Goal: Transaction & Acquisition: Purchase product/service

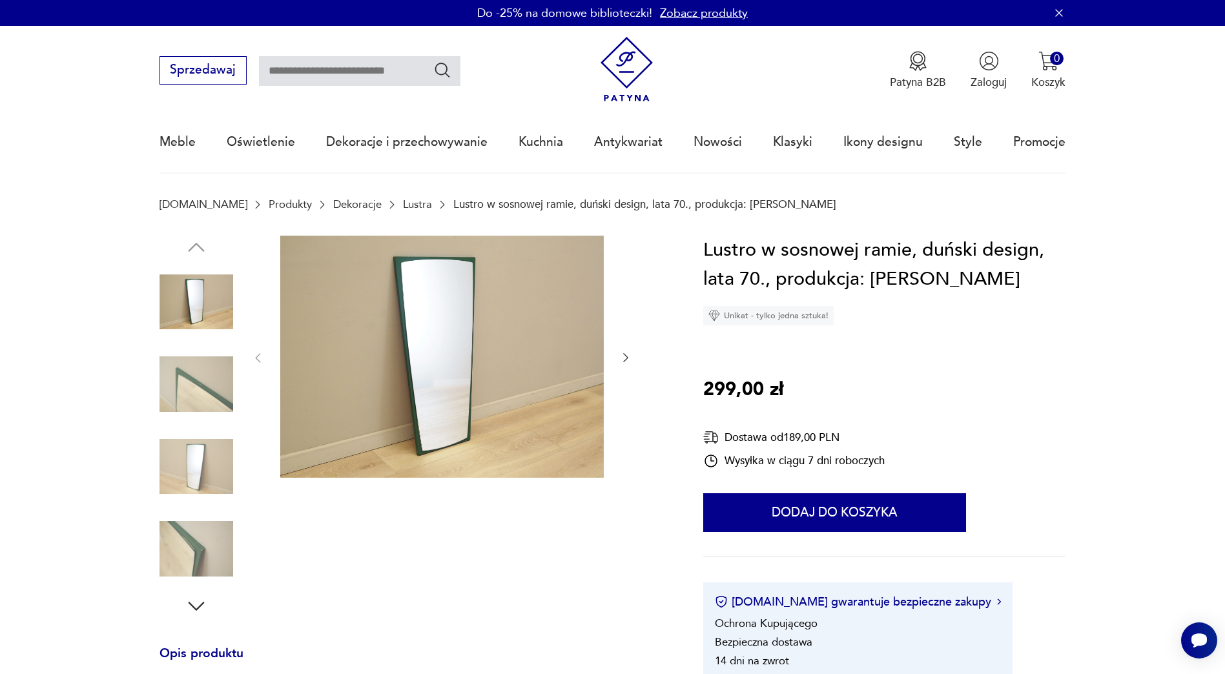
click at [626, 351] on icon "button" at bounding box center [625, 357] width 13 height 13
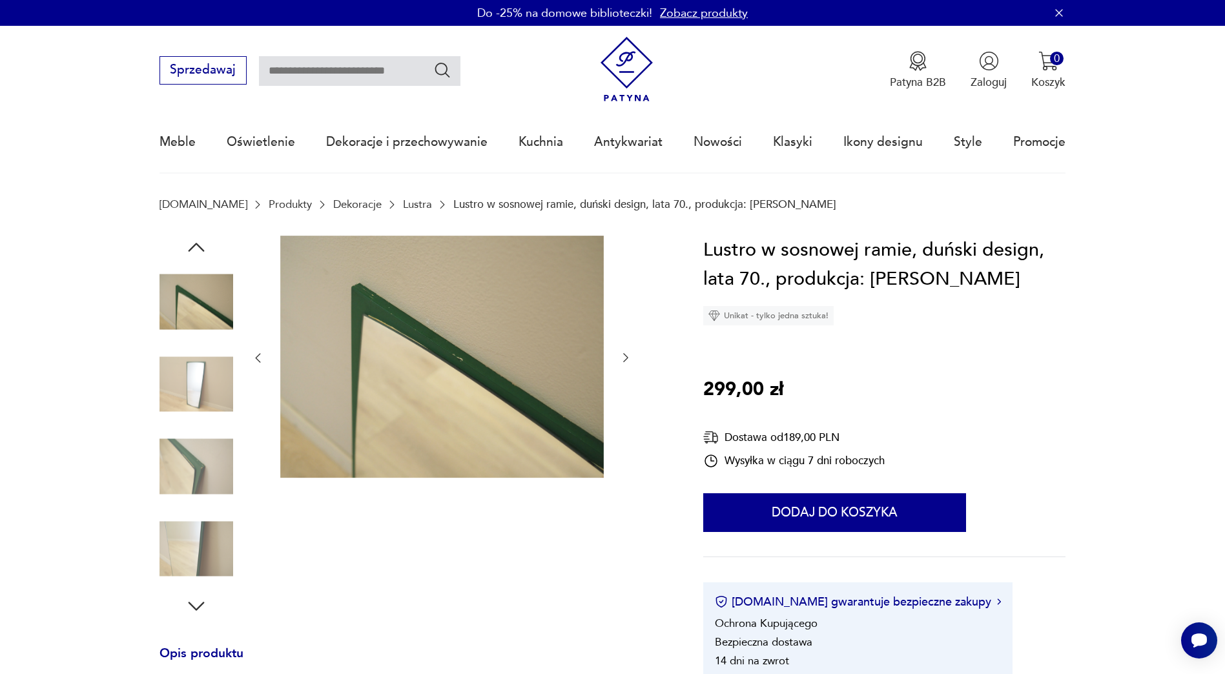
click at [627, 351] on icon "button" at bounding box center [625, 357] width 13 height 13
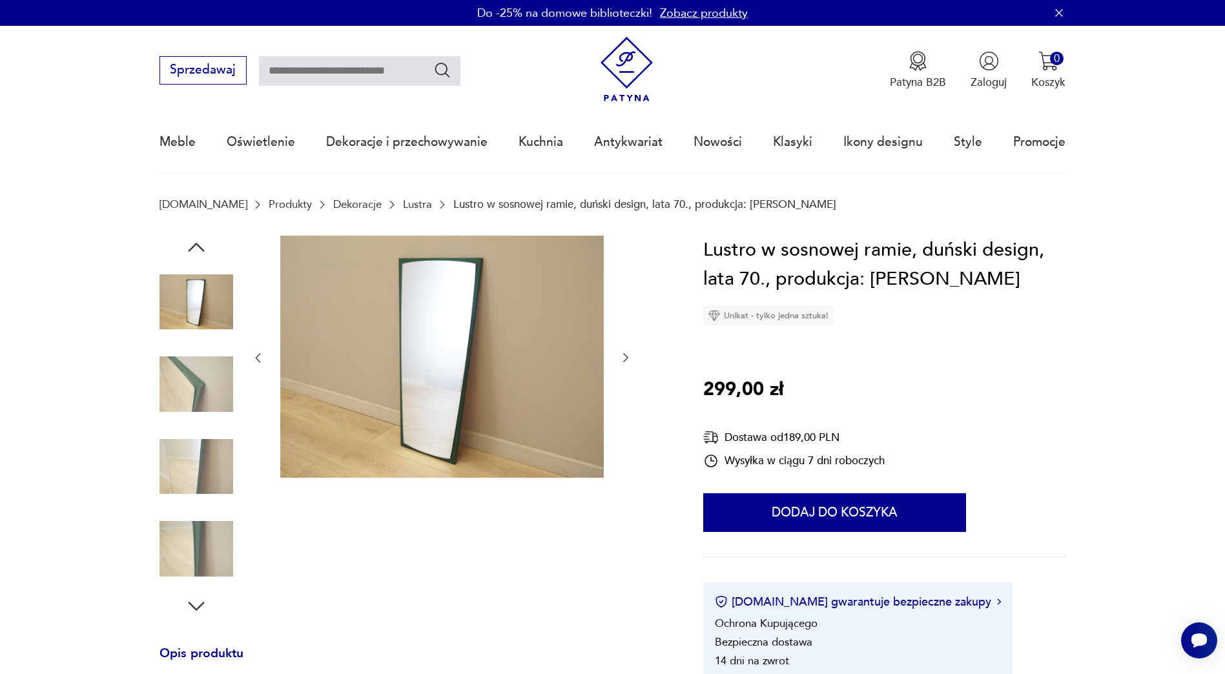
click at [629, 348] on div at bounding box center [441, 358] width 381 height 245
click at [625, 360] on icon "button" at bounding box center [625, 357] width 13 height 13
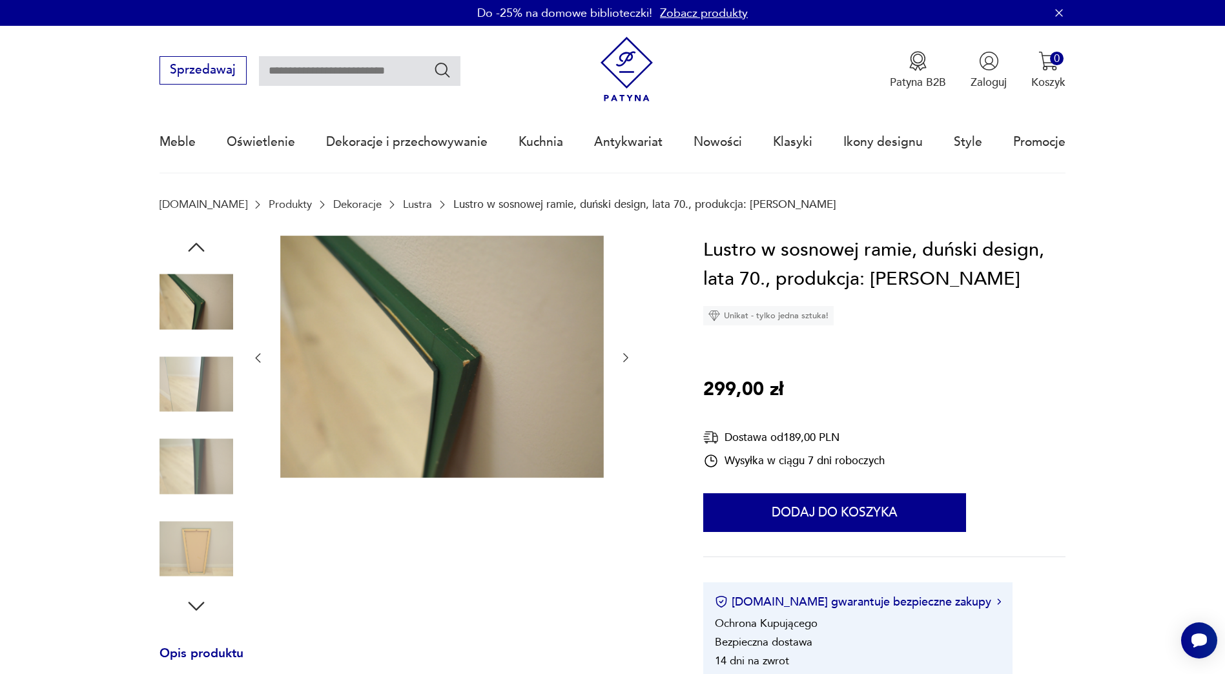
click at [625, 360] on icon "button" at bounding box center [625, 357] width 13 height 13
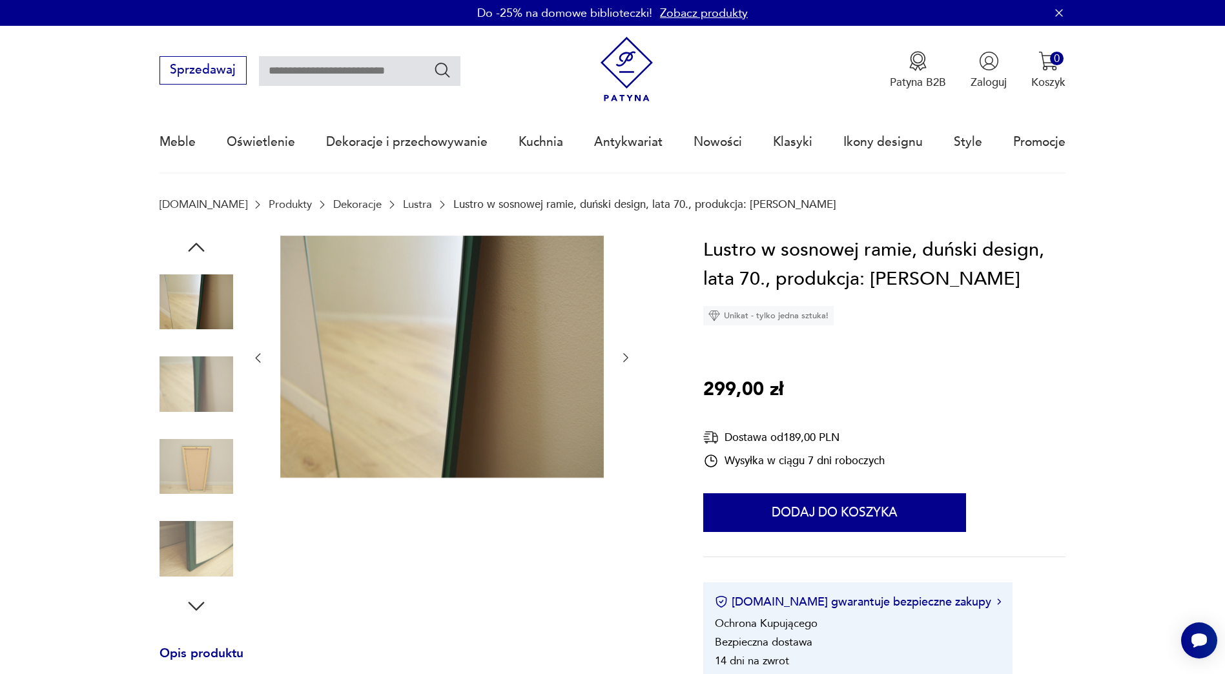
click at [625, 360] on icon "button" at bounding box center [625, 357] width 13 height 13
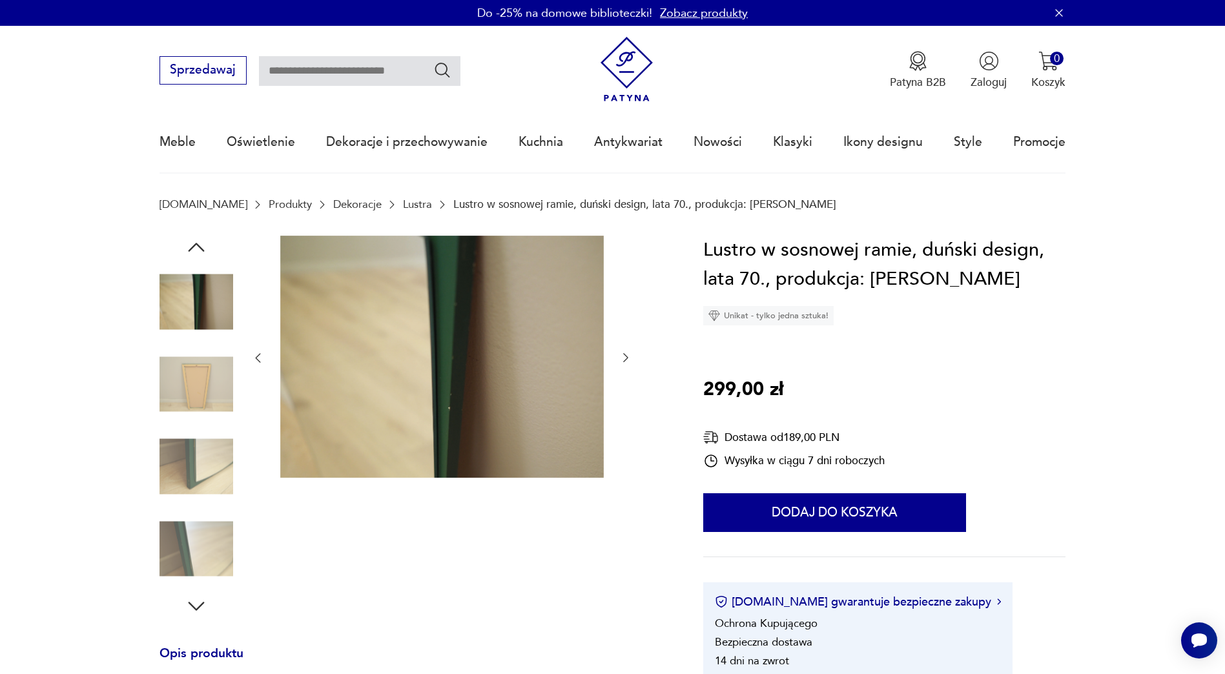
click at [625, 360] on icon "button" at bounding box center [625, 357] width 13 height 13
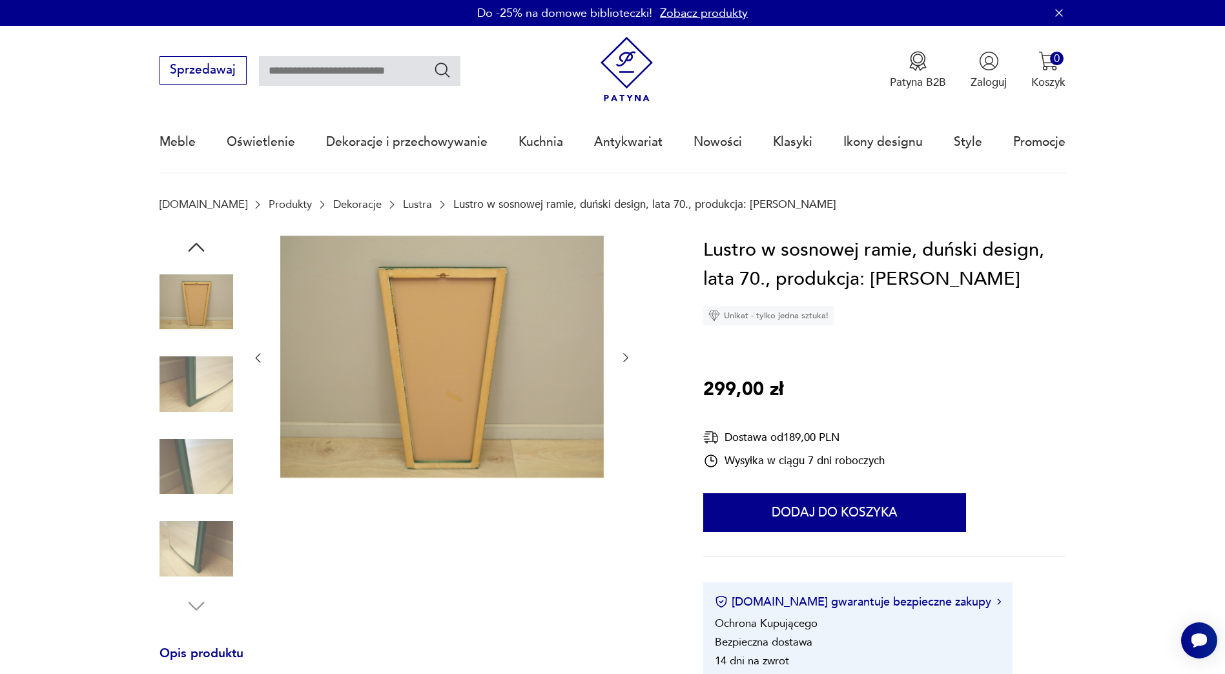
click at [626, 357] on icon "button" at bounding box center [625, 358] width 5 height 9
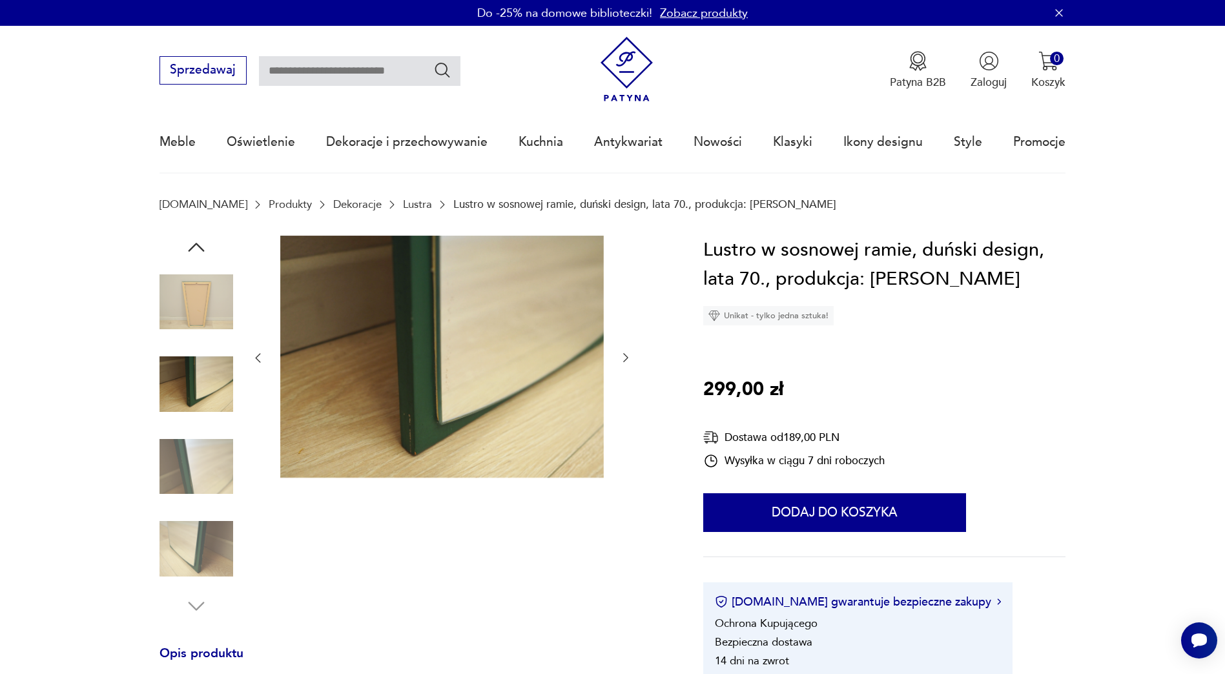
click at [626, 357] on icon "button" at bounding box center [625, 358] width 5 height 9
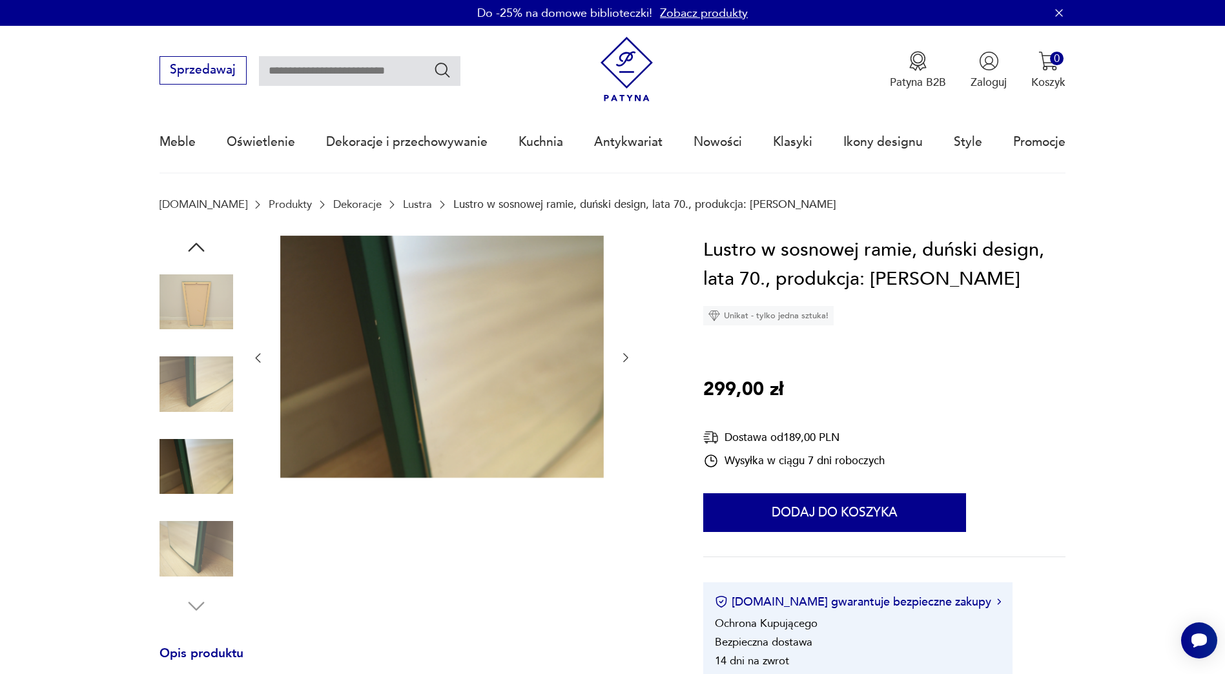
click at [626, 357] on icon "button" at bounding box center [625, 358] width 5 height 9
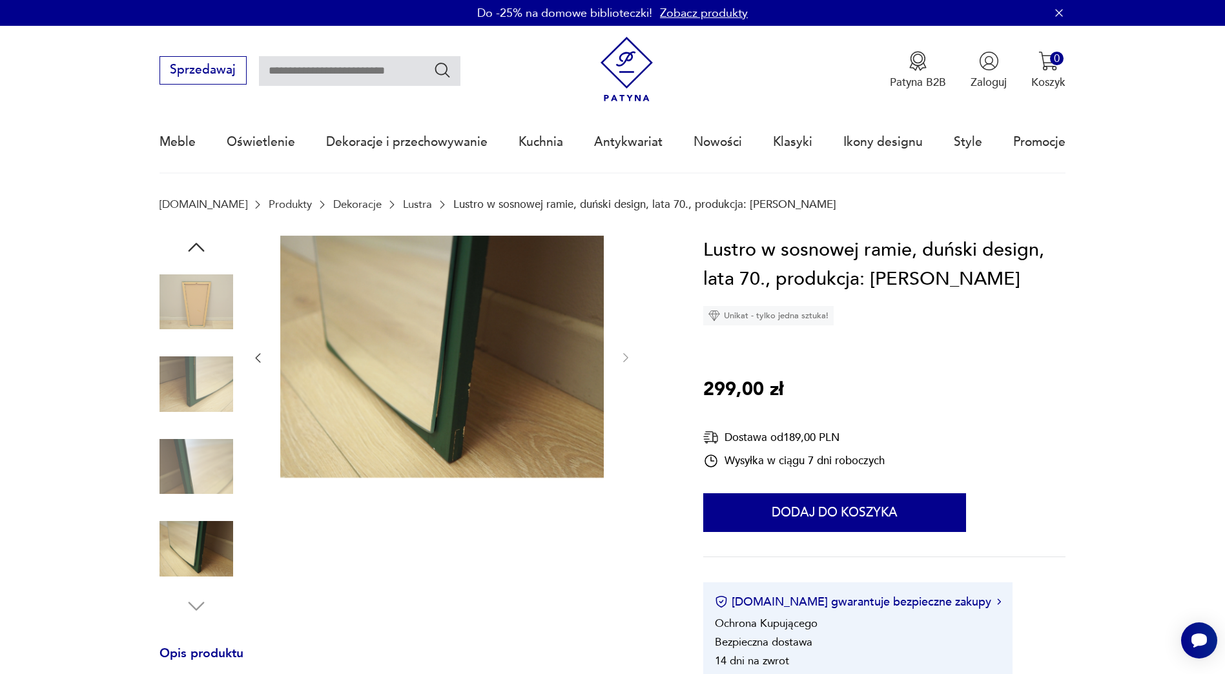
click at [194, 244] on icon "button" at bounding box center [196, 247] width 23 height 23
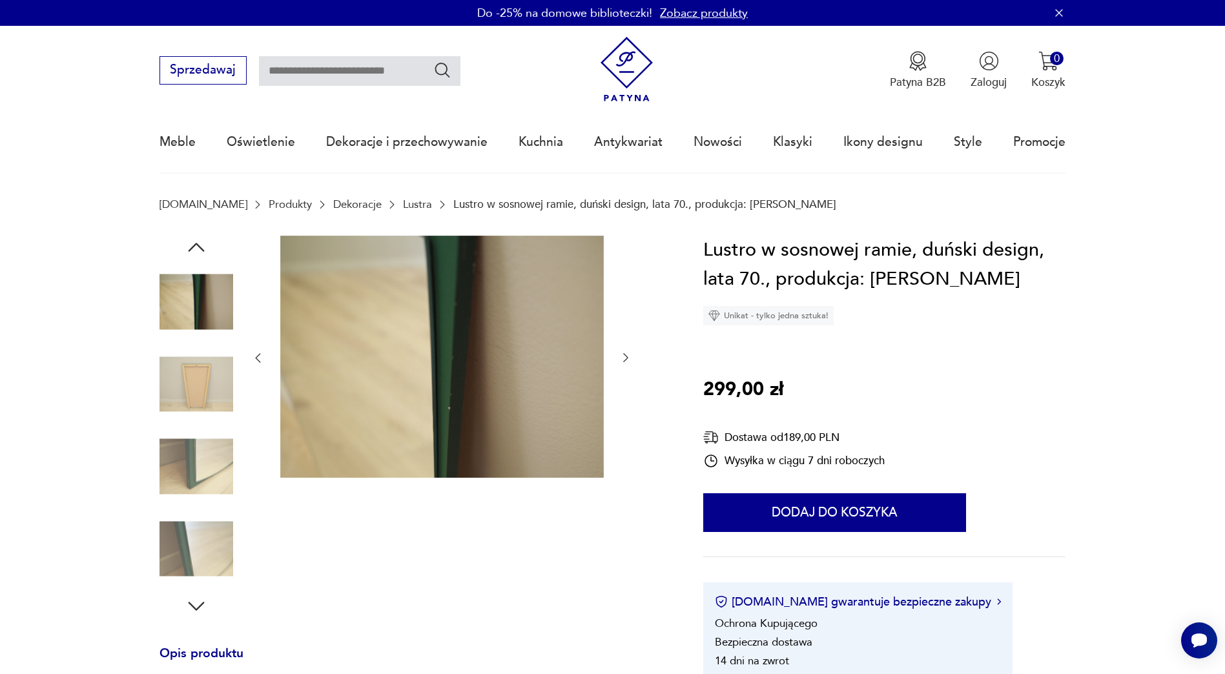
click at [194, 244] on icon "button" at bounding box center [196, 247] width 23 height 23
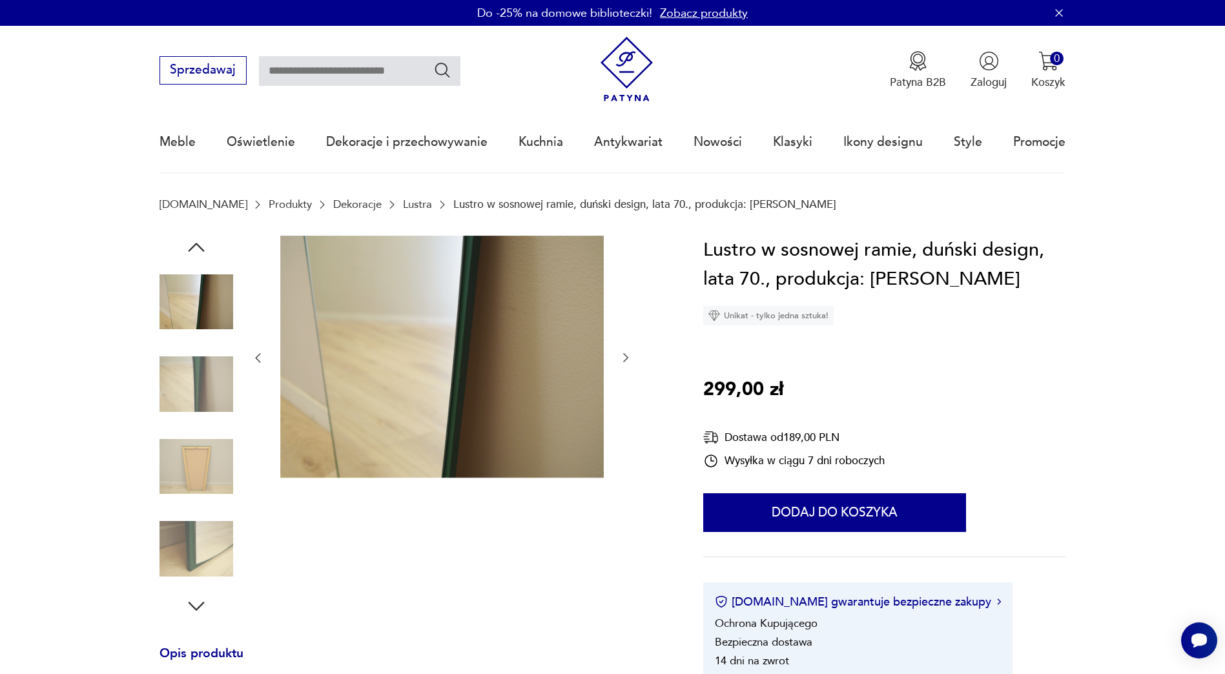
click at [194, 244] on icon "button" at bounding box center [196, 247] width 23 height 23
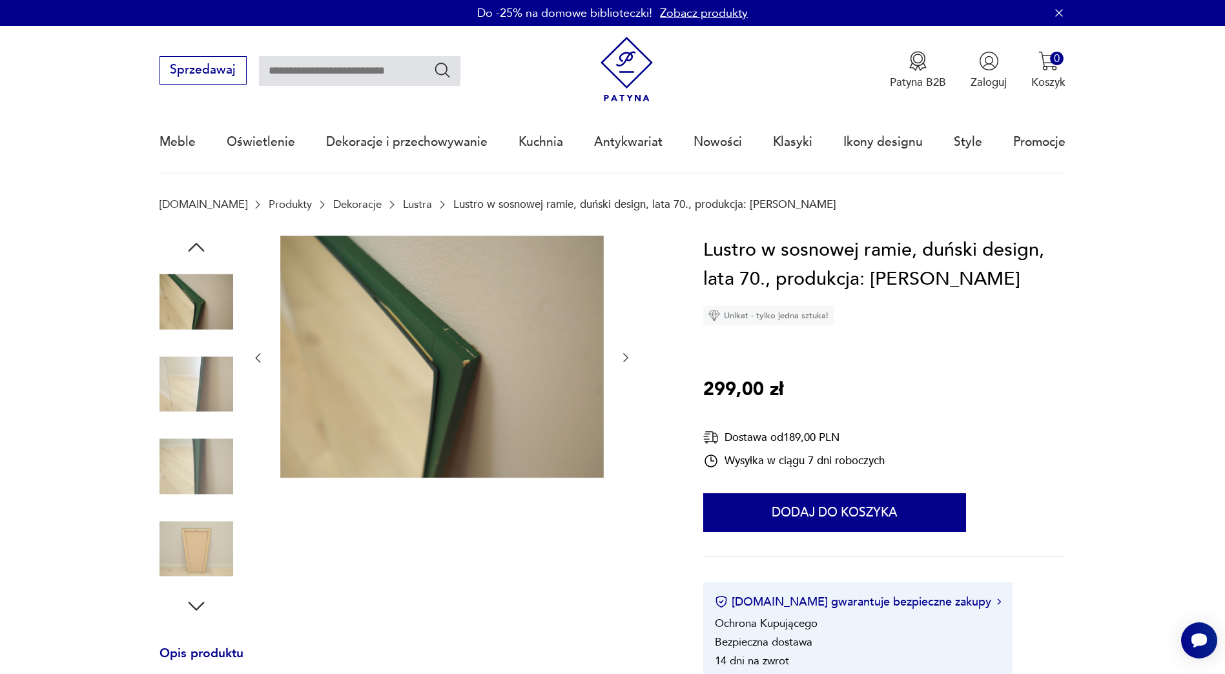
click at [194, 244] on icon "button" at bounding box center [196, 247] width 23 height 23
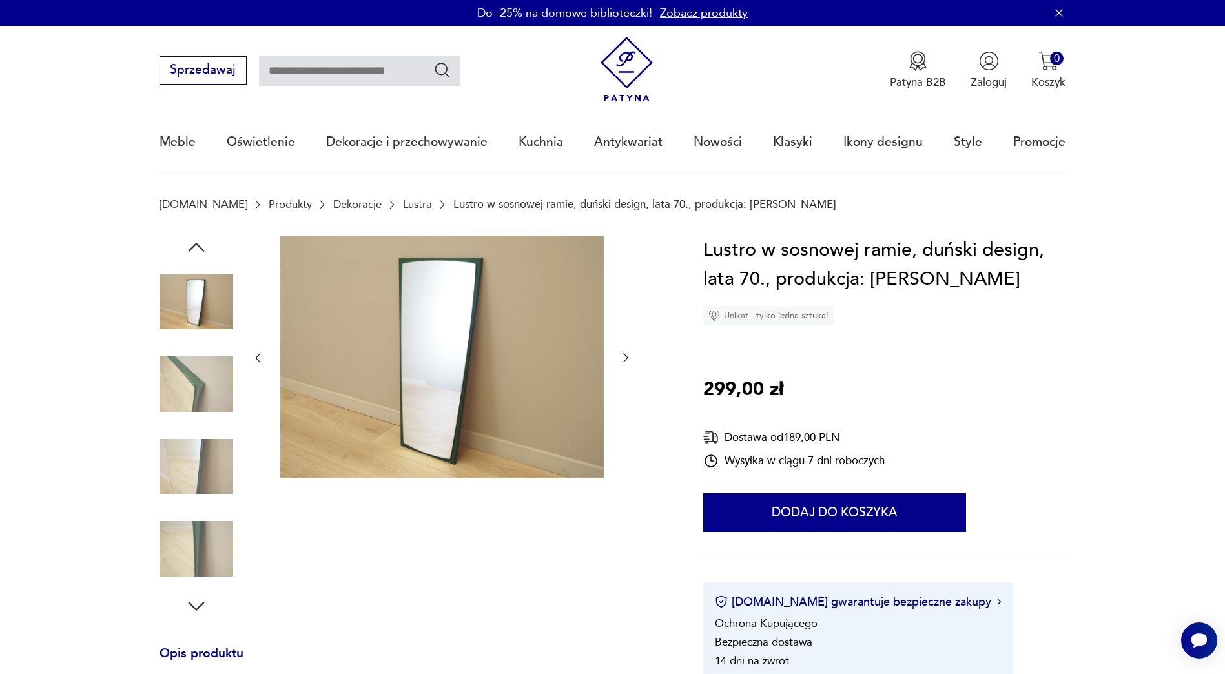
click at [194, 244] on icon "button" at bounding box center [196, 247] width 23 height 23
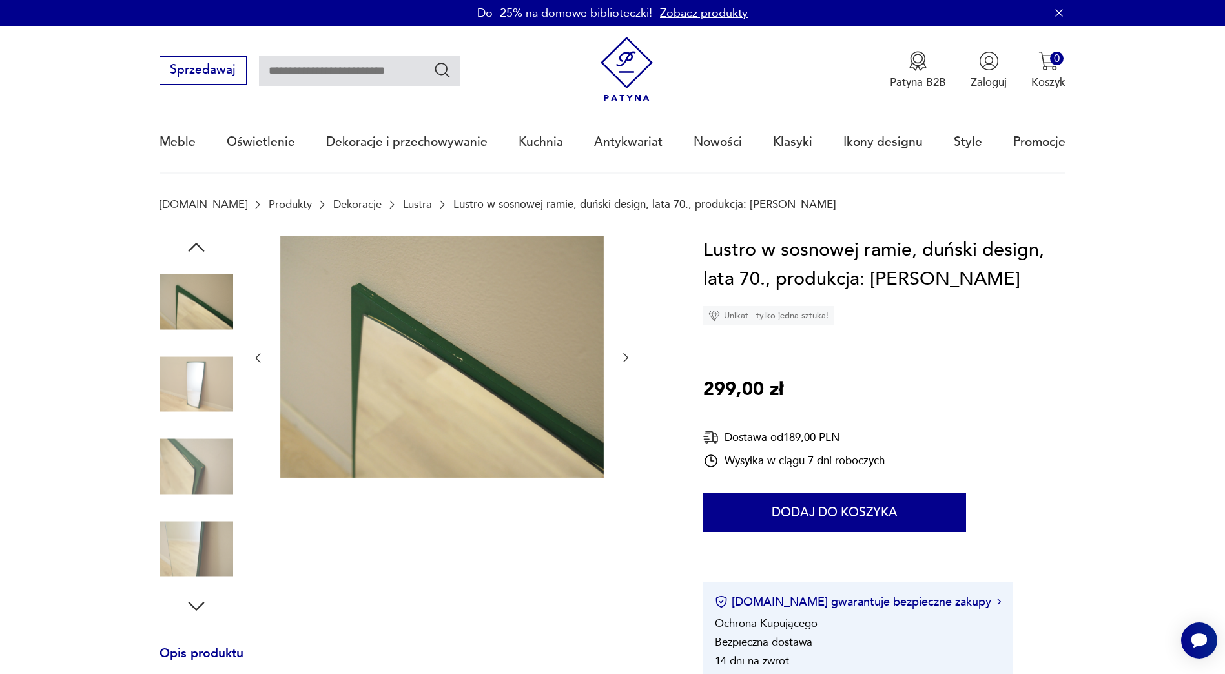
click at [194, 244] on icon "button" at bounding box center [196, 247] width 23 height 23
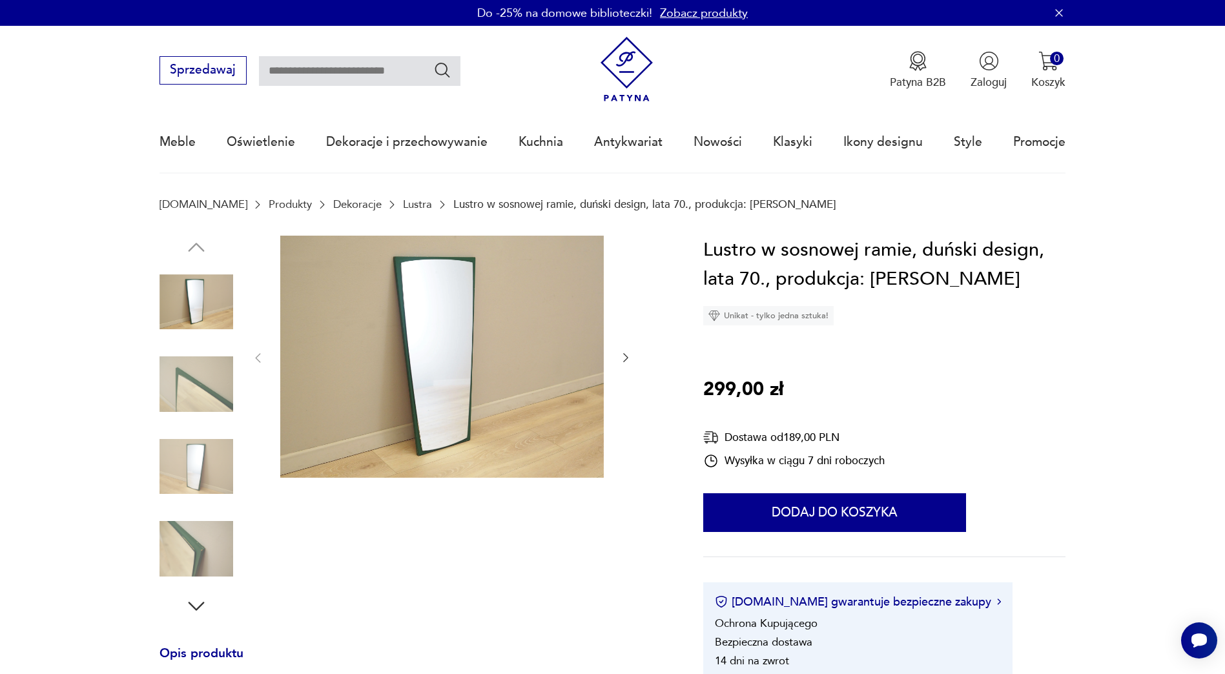
click at [205, 295] on img at bounding box center [197, 302] width 74 height 74
click at [449, 304] on img at bounding box center [442, 357] width 324 height 243
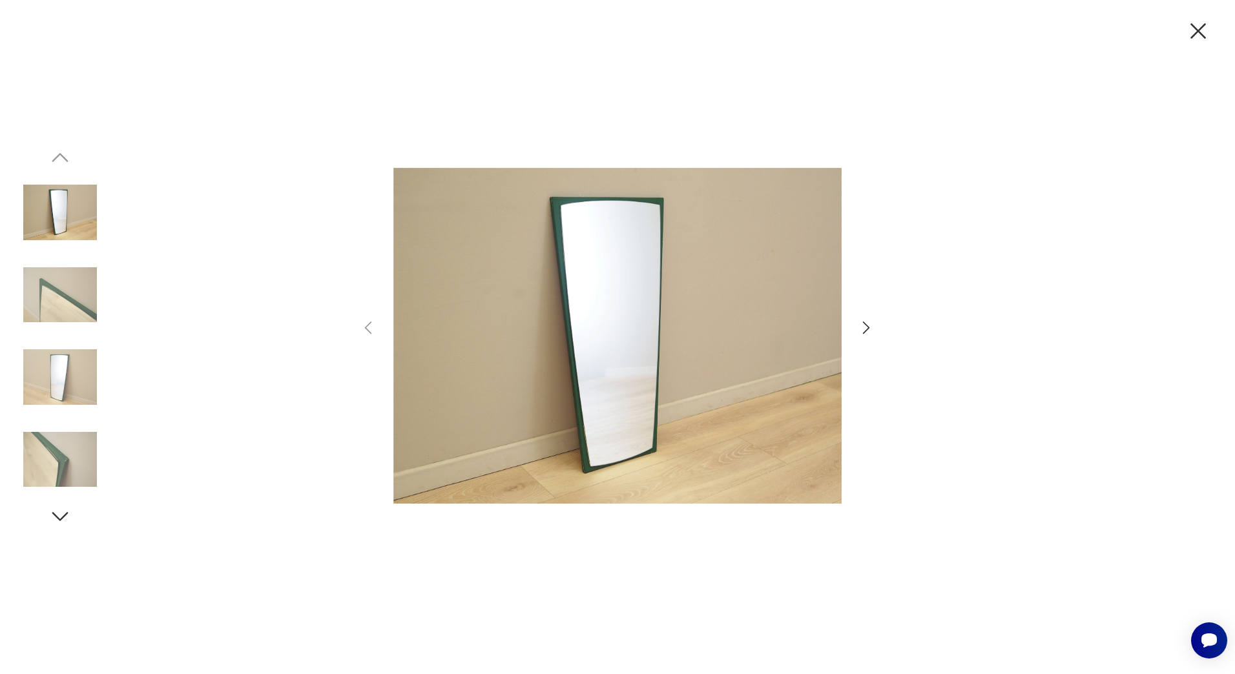
click at [589, 281] on img at bounding box center [617, 335] width 448 height 539
click at [597, 295] on img at bounding box center [617, 335] width 448 height 539
click at [61, 380] on img at bounding box center [60, 377] width 74 height 74
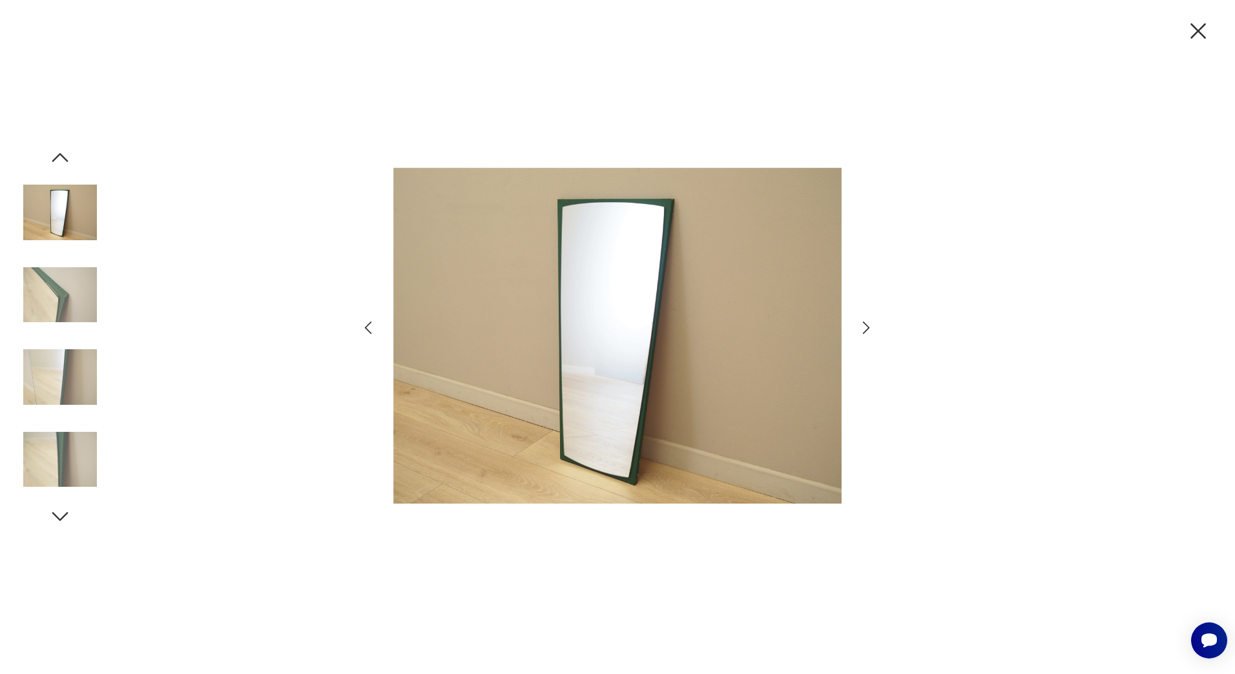
click at [76, 219] on img at bounding box center [60, 213] width 74 height 74
click at [1204, 29] on icon "button" at bounding box center [1197, 30] width 27 height 27
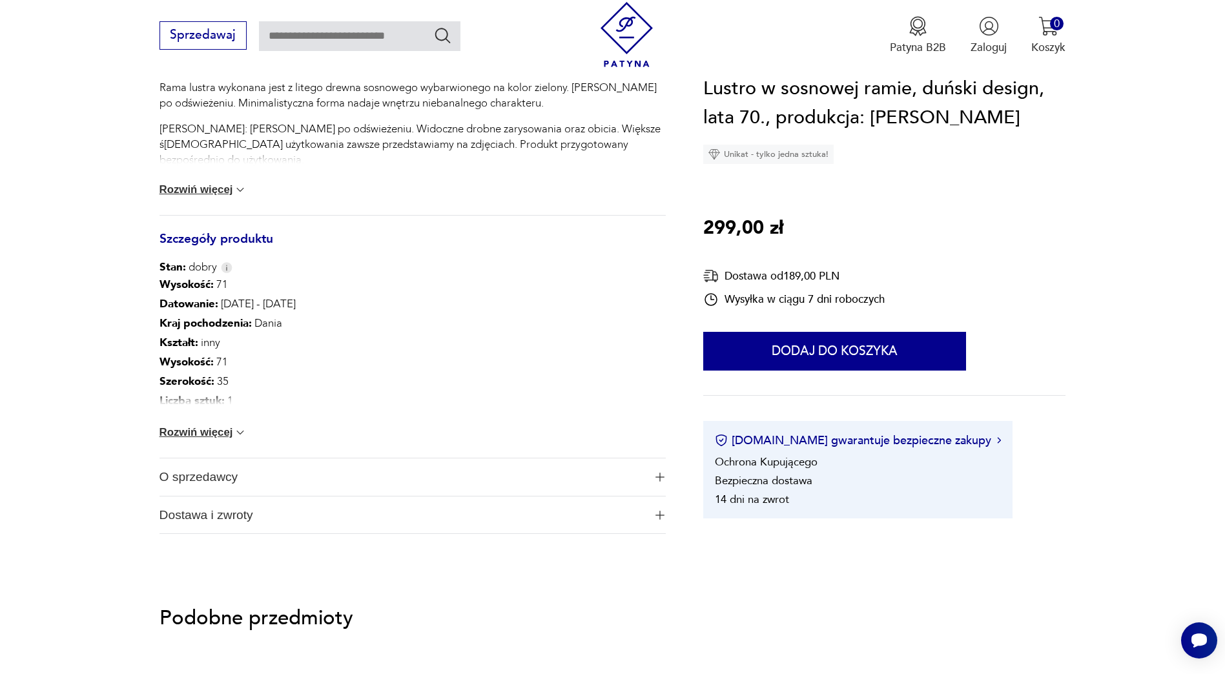
scroll to position [646, 0]
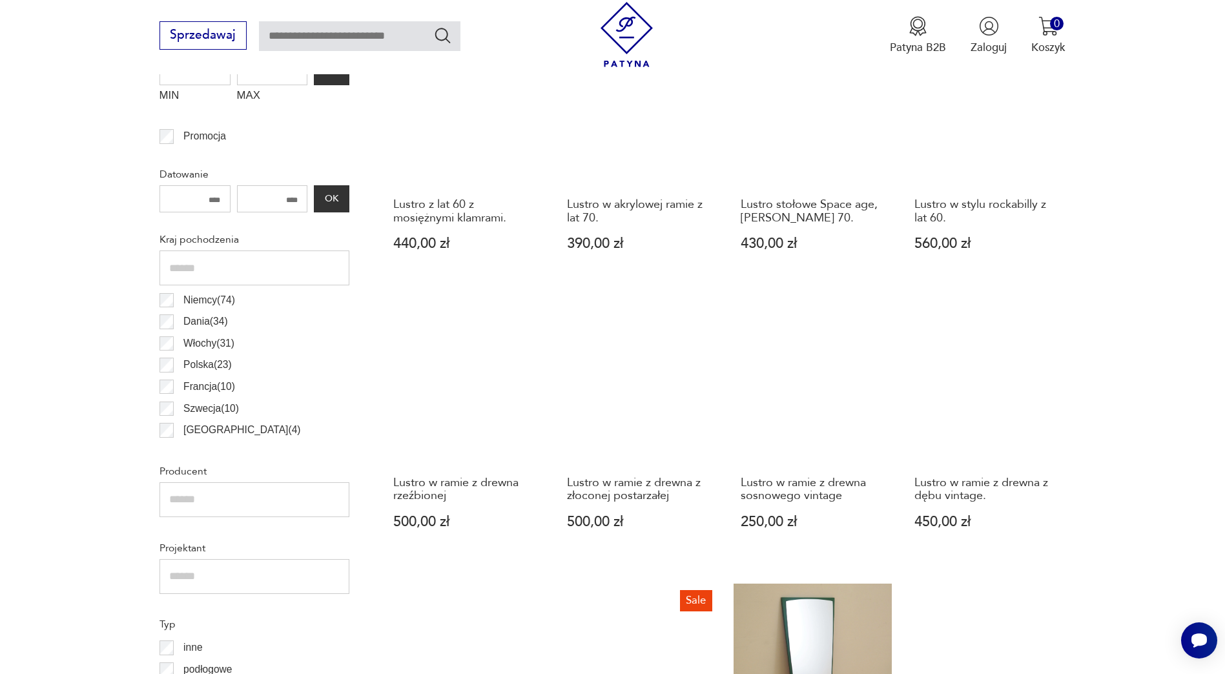
scroll to position [459, 0]
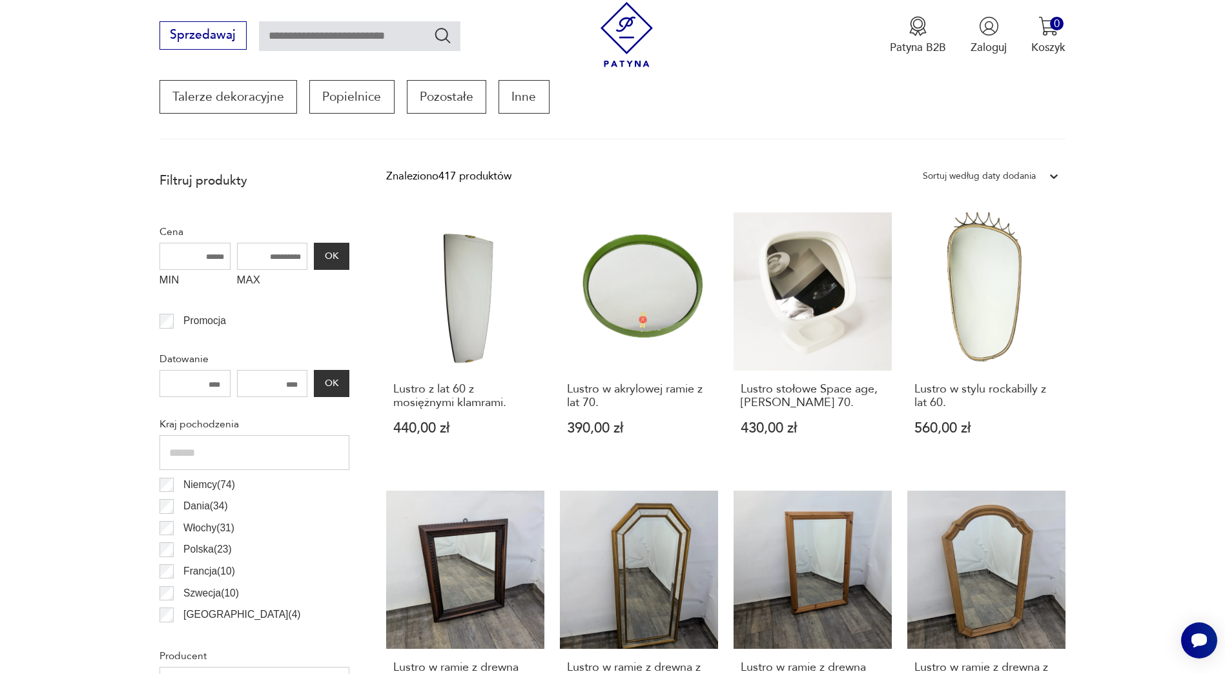
drag, startPoint x: 254, startPoint y: 258, endPoint x: 340, endPoint y: 240, distance: 87.1
click at [263, 260] on input "MAX" at bounding box center [272, 256] width 71 height 27
type input "****"
click at [337, 251] on button "OK" at bounding box center [331, 256] width 35 height 27
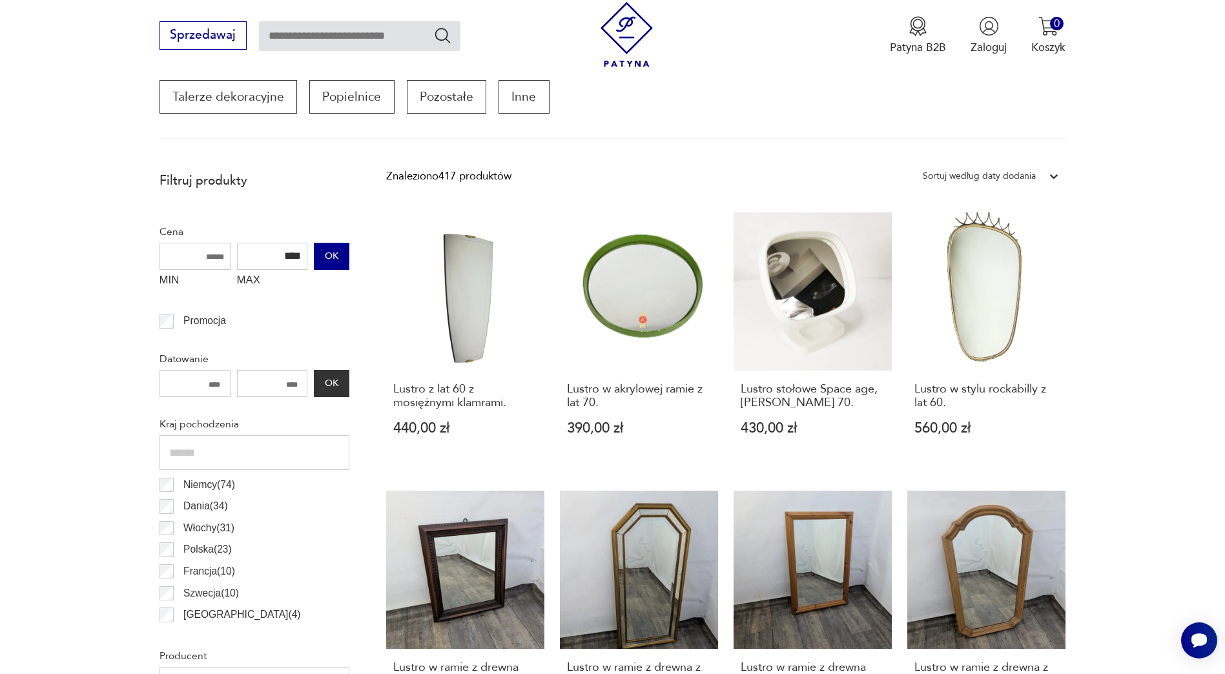
scroll to position [430, 0]
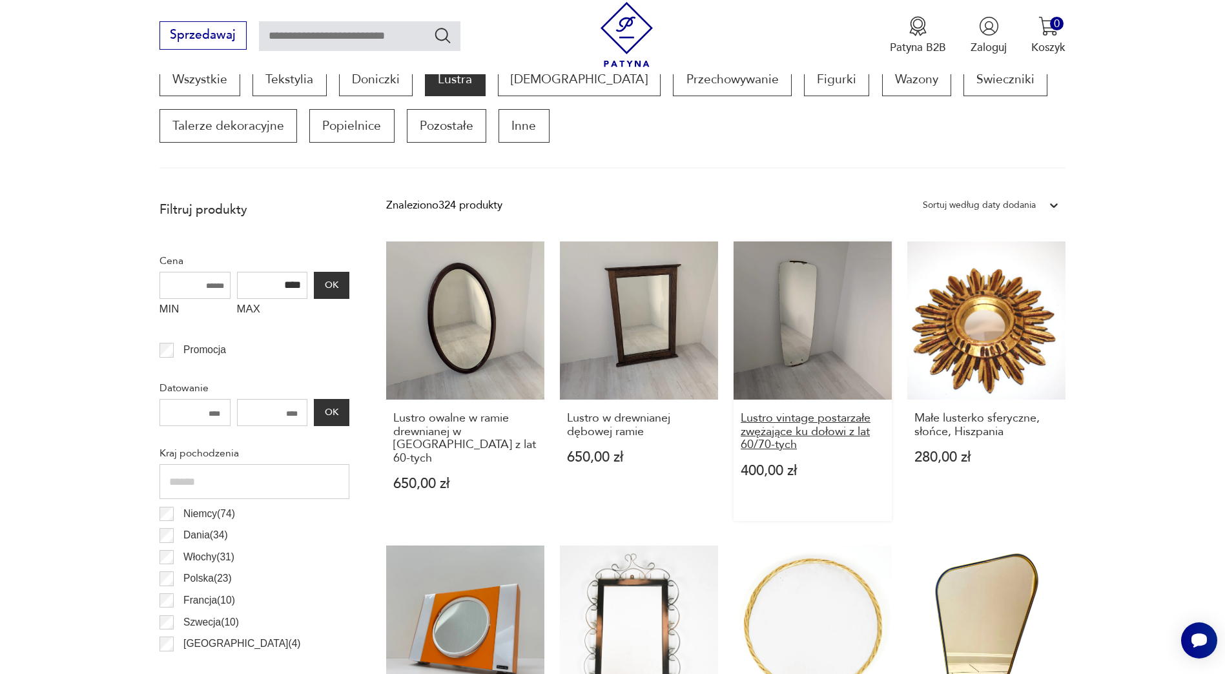
click at [801, 427] on h3 "Lustro vintage postarzałe zwężające ku dołowi z lat 60/70-tych" at bounding box center [813, 431] width 144 height 39
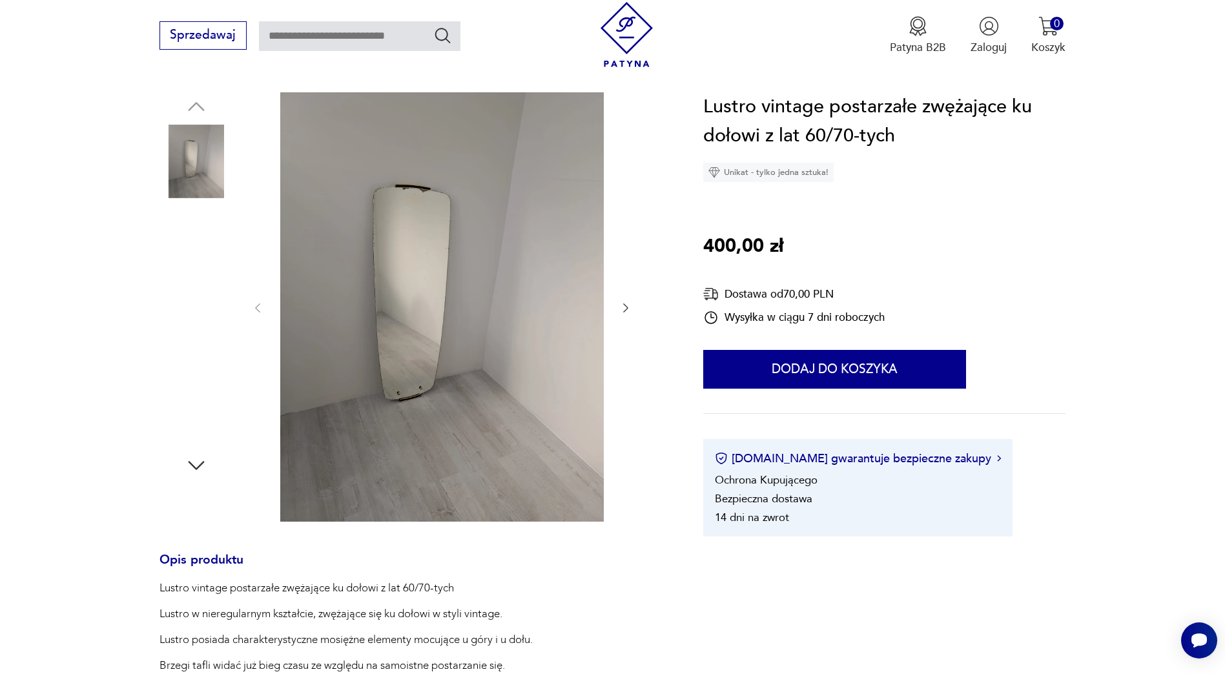
scroll to position [129, 0]
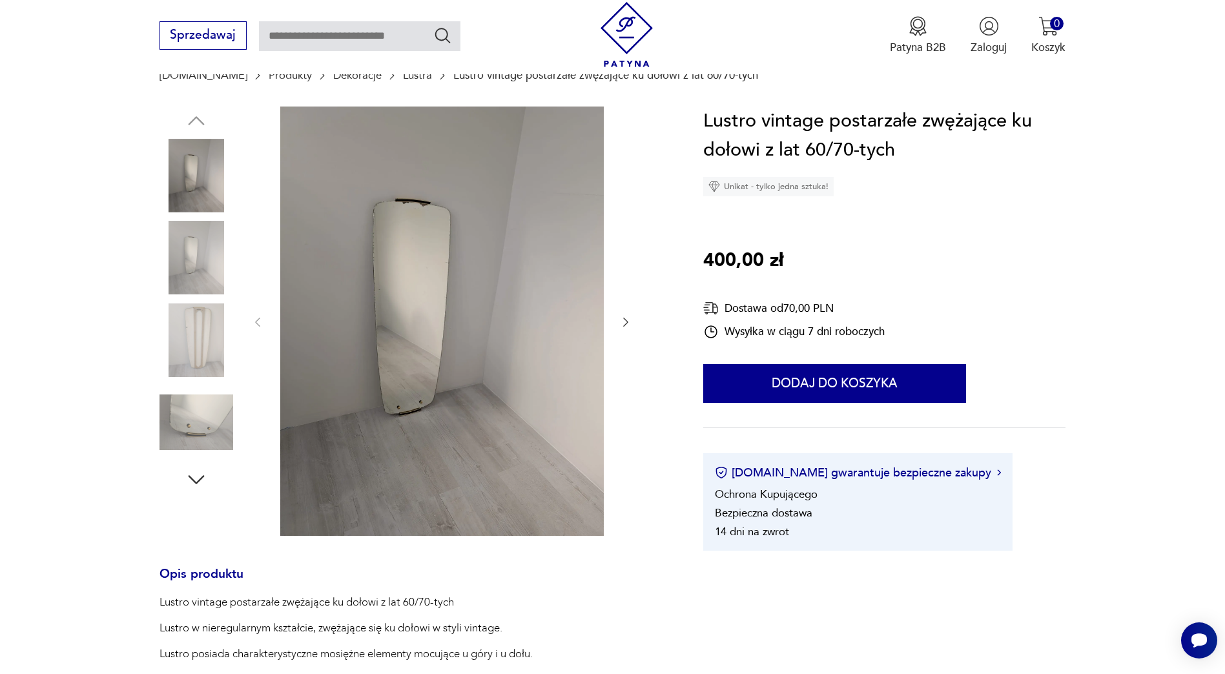
click at [391, 279] on img at bounding box center [442, 321] width 324 height 429
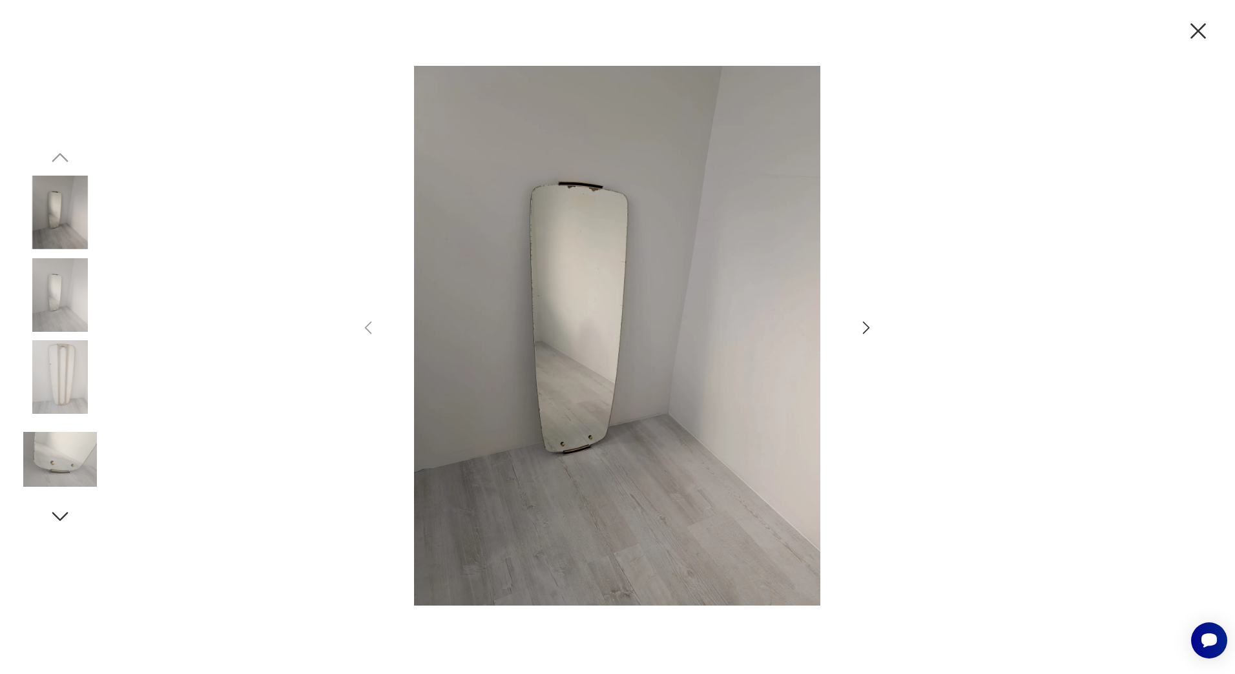
click at [858, 323] on icon "button" at bounding box center [866, 327] width 19 height 19
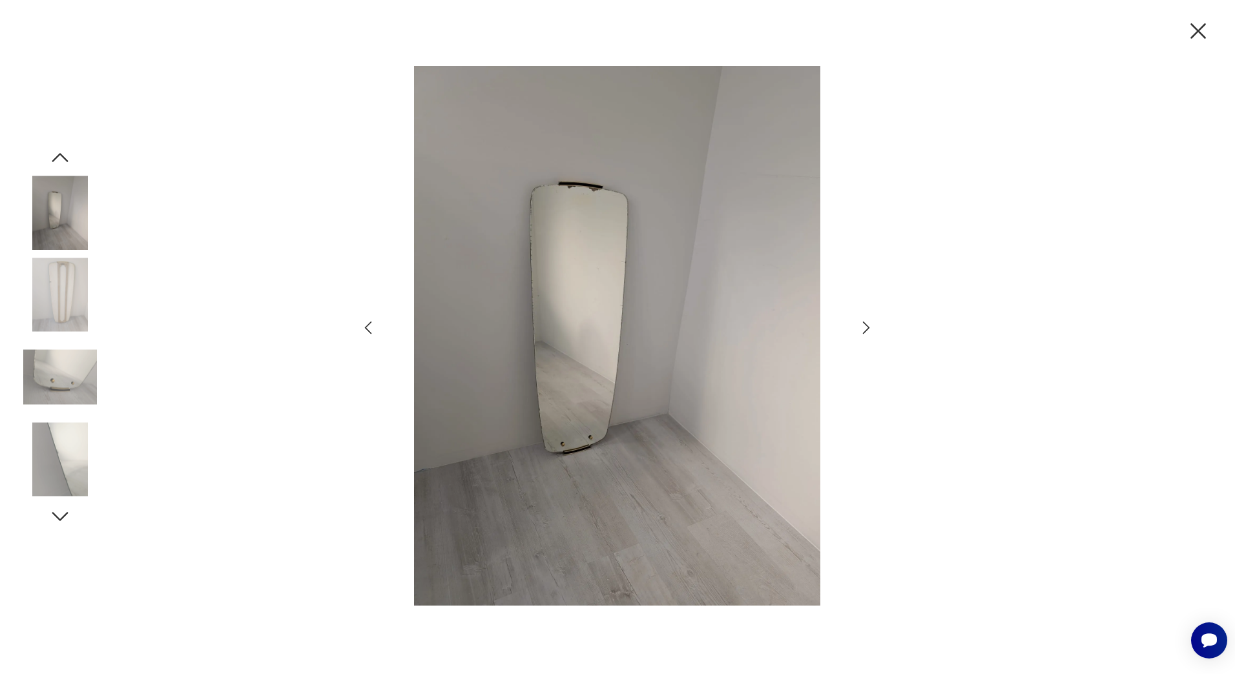
click at [858, 324] on icon "button" at bounding box center [866, 327] width 19 height 19
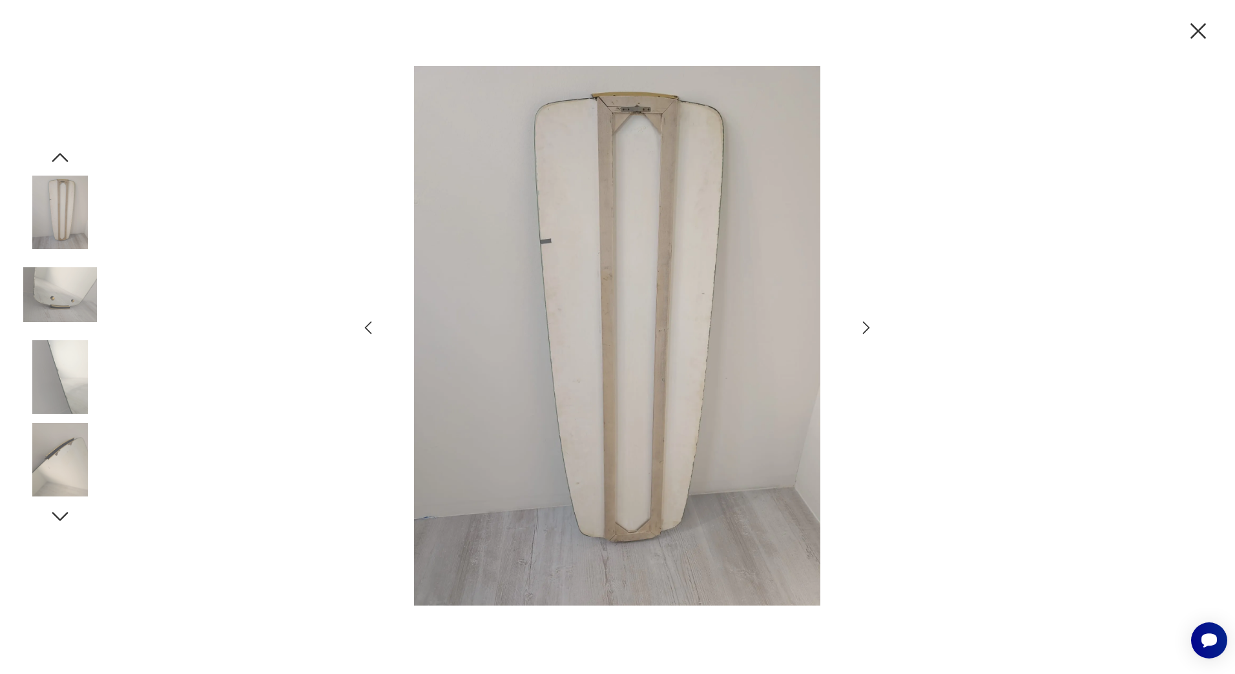
click at [858, 324] on icon "button" at bounding box center [866, 327] width 19 height 19
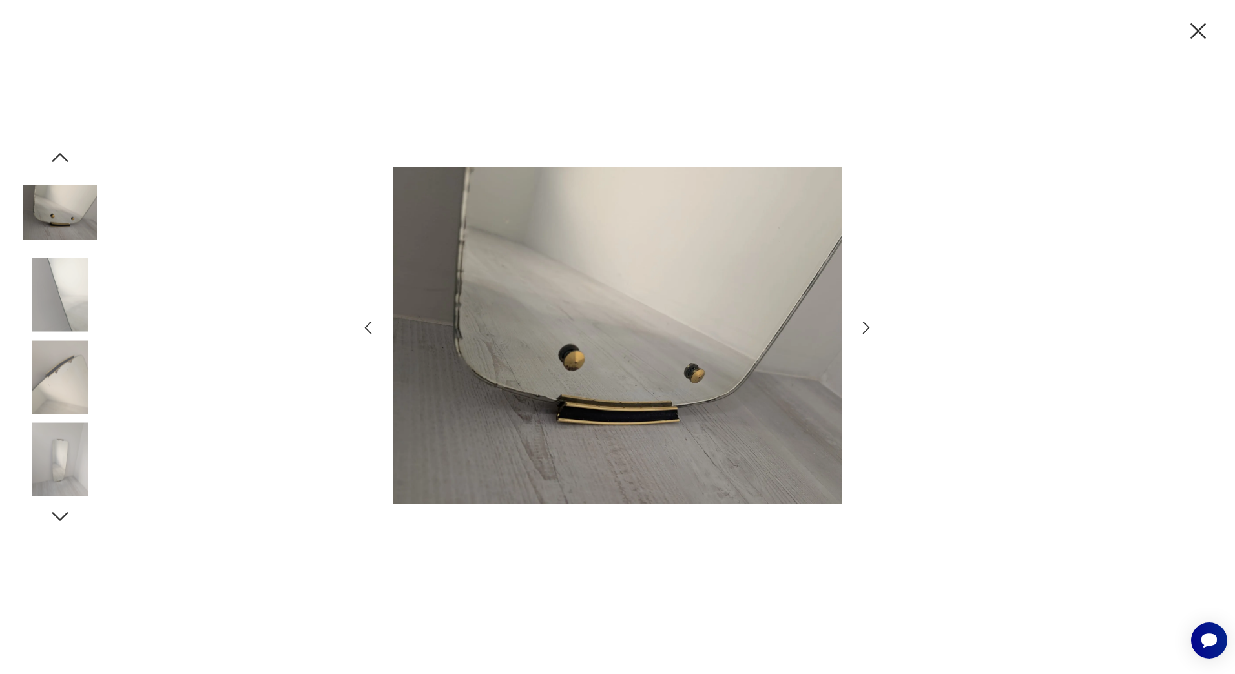
click at [858, 324] on icon "button" at bounding box center [866, 327] width 19 height 19
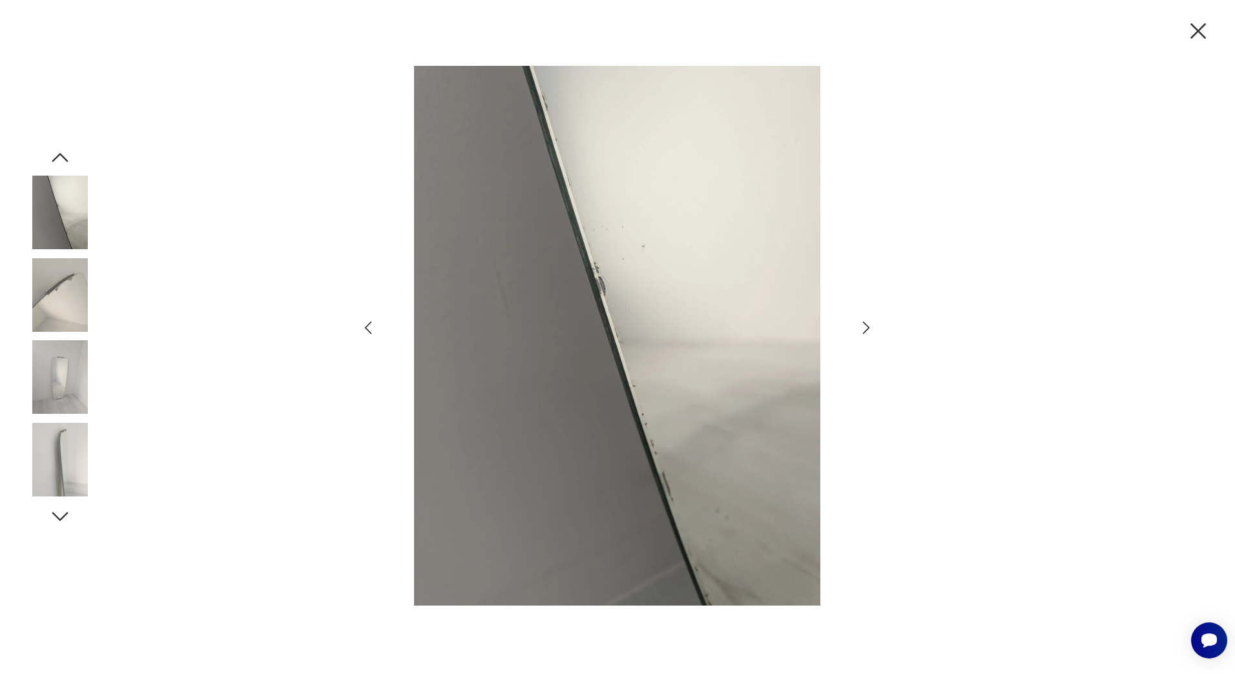
click at [858, 324] on icon "button" at bounding box center [866, 327] width 19 height 19
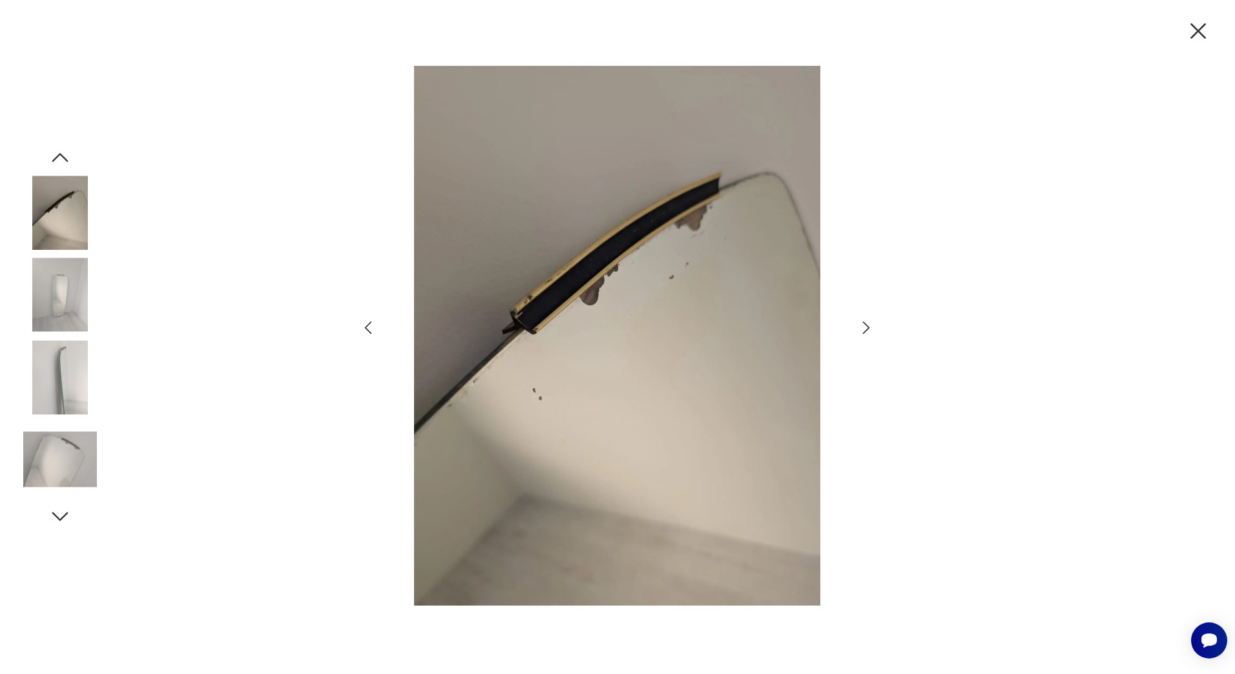
click at [1204, 34] on icon "button" at bounding box center [1197, 30] width 27 height 27
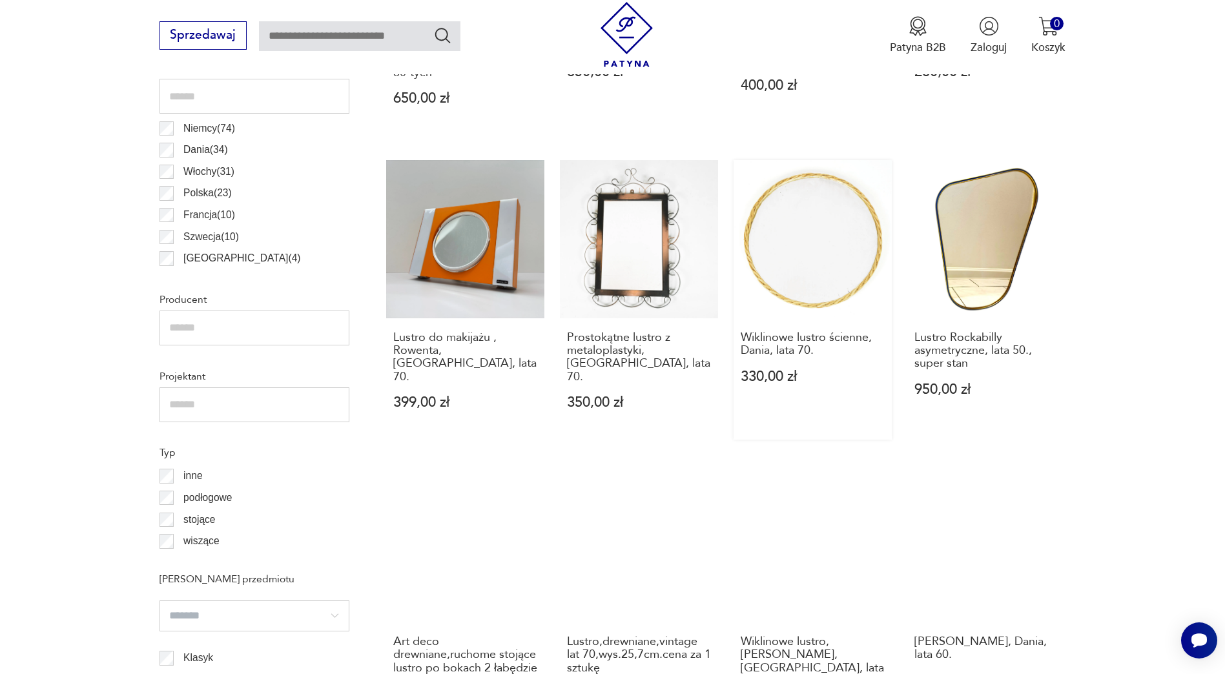
scroll to position [818, 0]
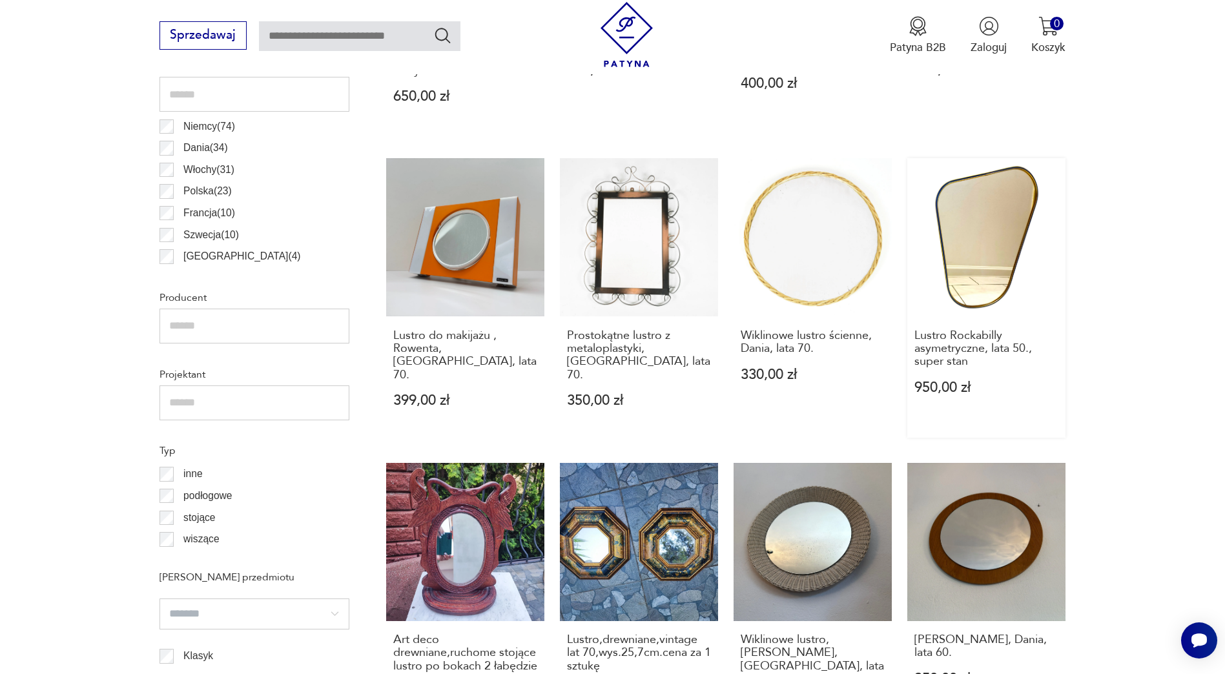
click at [982, 244] on link "Lustro Rockabilly asymetryczne, lata 50., super stan 950,00 zł" at bounding box center [986, 298] width 158 height 280
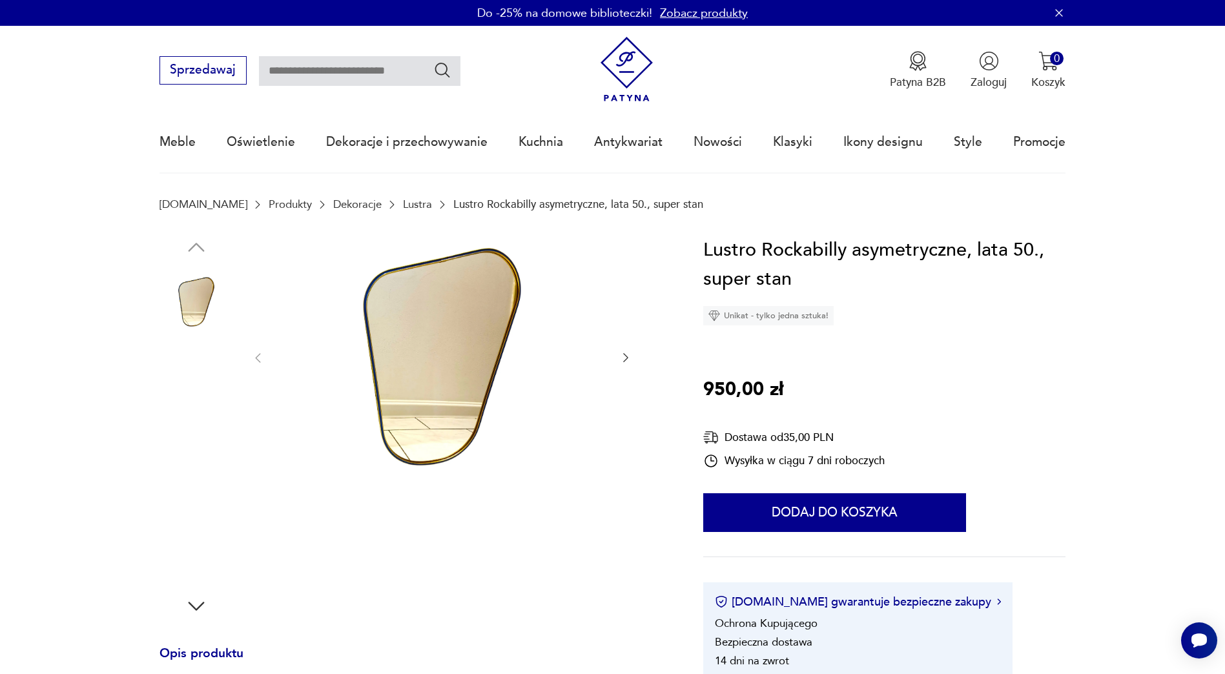
click at [413, 363] on img at bounding box center [442, 357] width 324 height 243
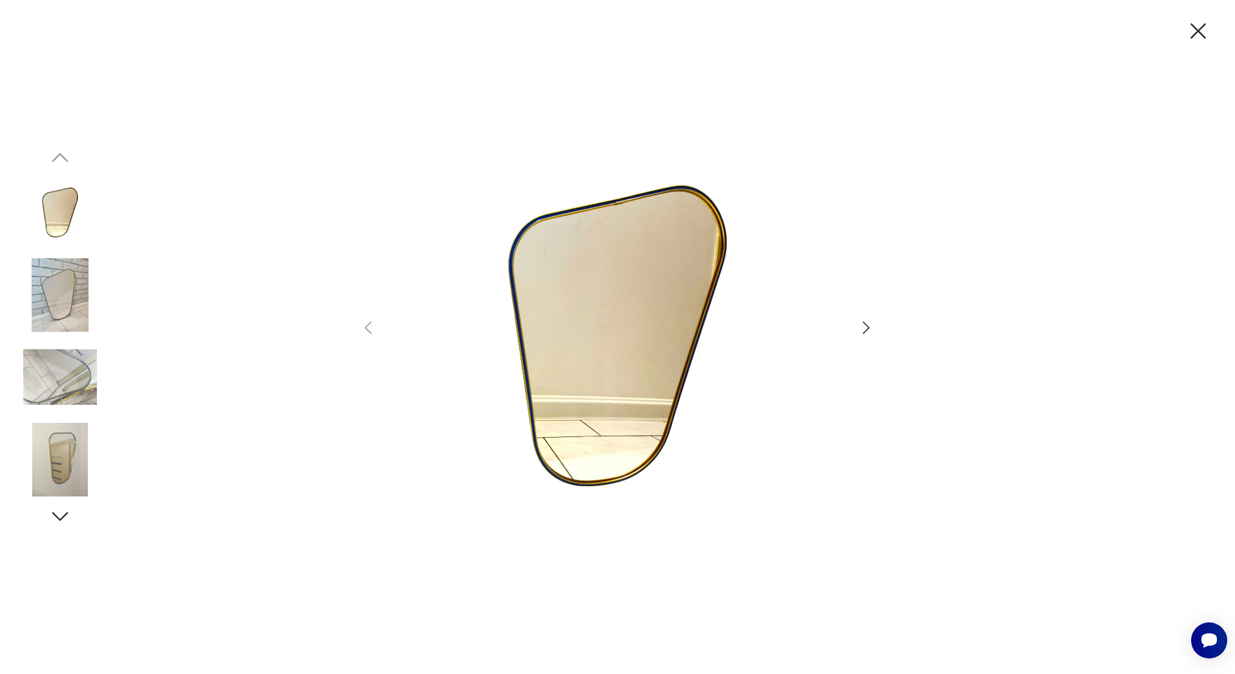
click at [867, 328] on icon "button" at bounding box center [866, 327] width 19 height 19
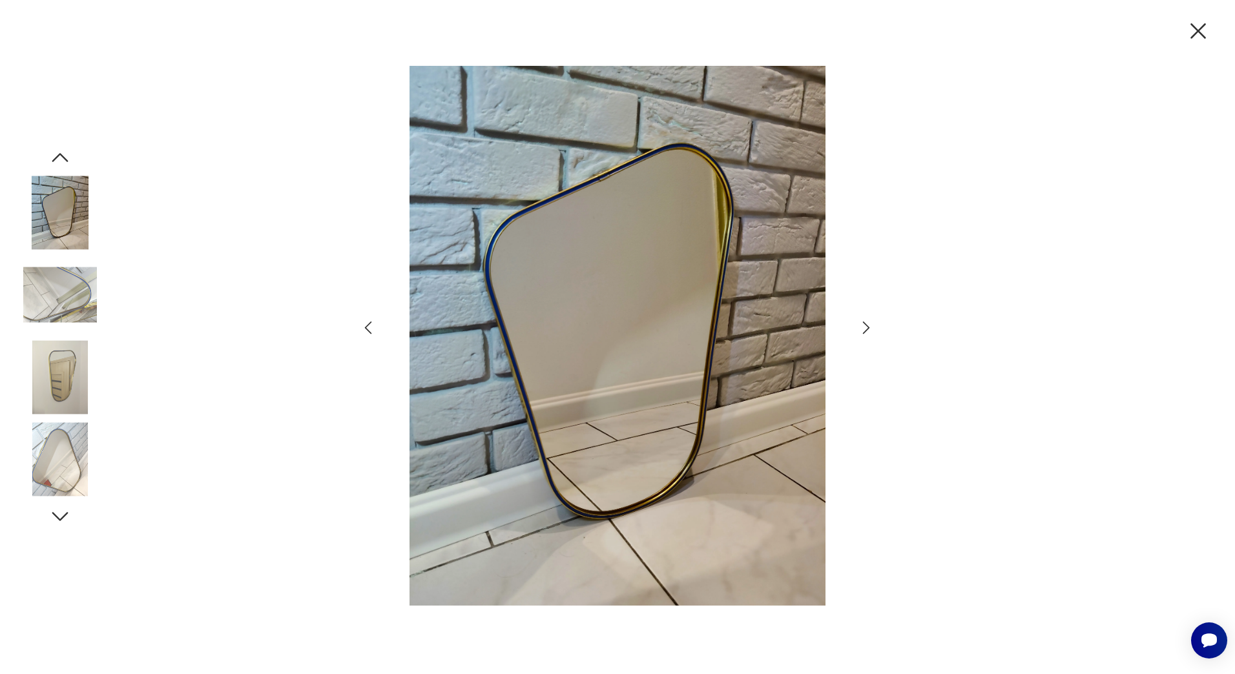
click at [867, 328] on icon "button" at bounding box center [866, 327] width 19 height 19
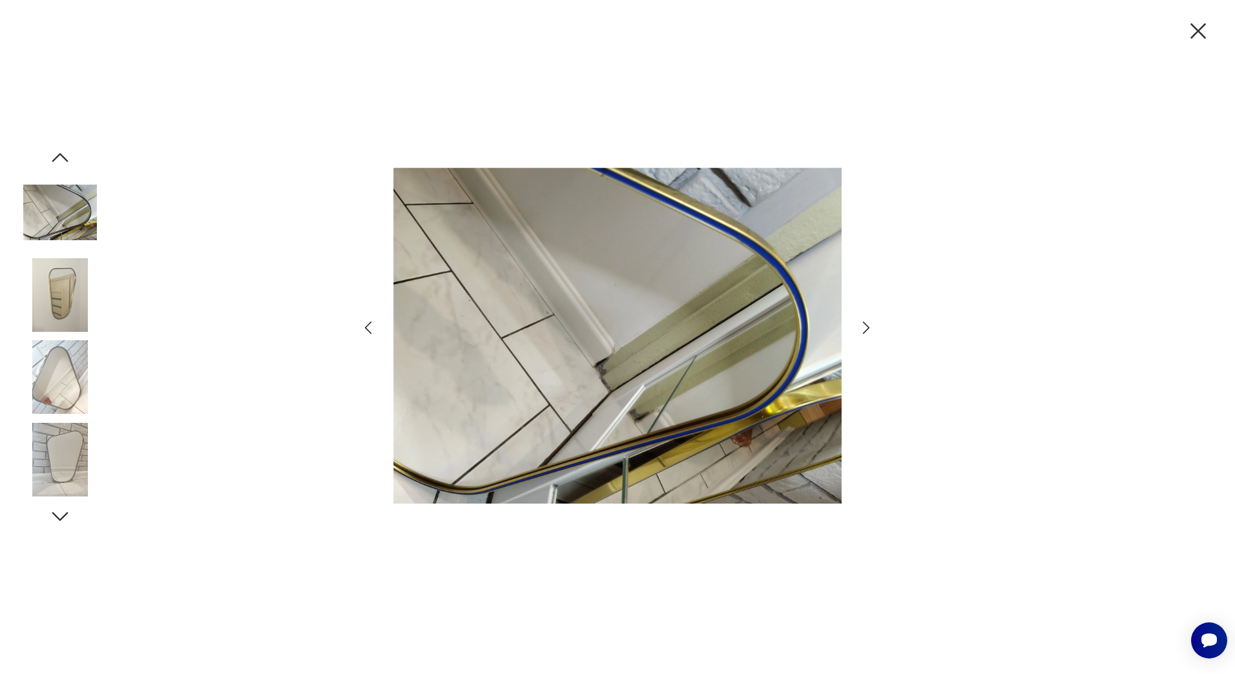
click at [867, 328] on icon "button" at bounding box center [866, 327] width 19 height 19
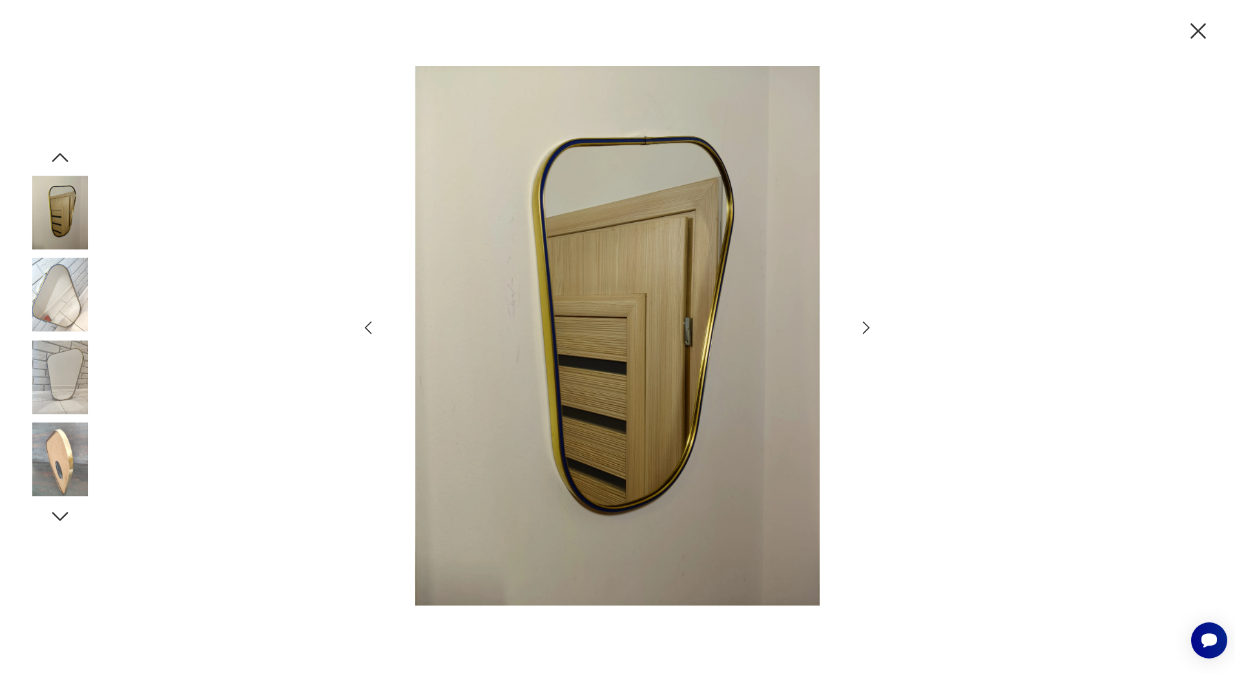
click at [867, 328] on icon "button" at bounding box center [866, 327] width 19 height 19
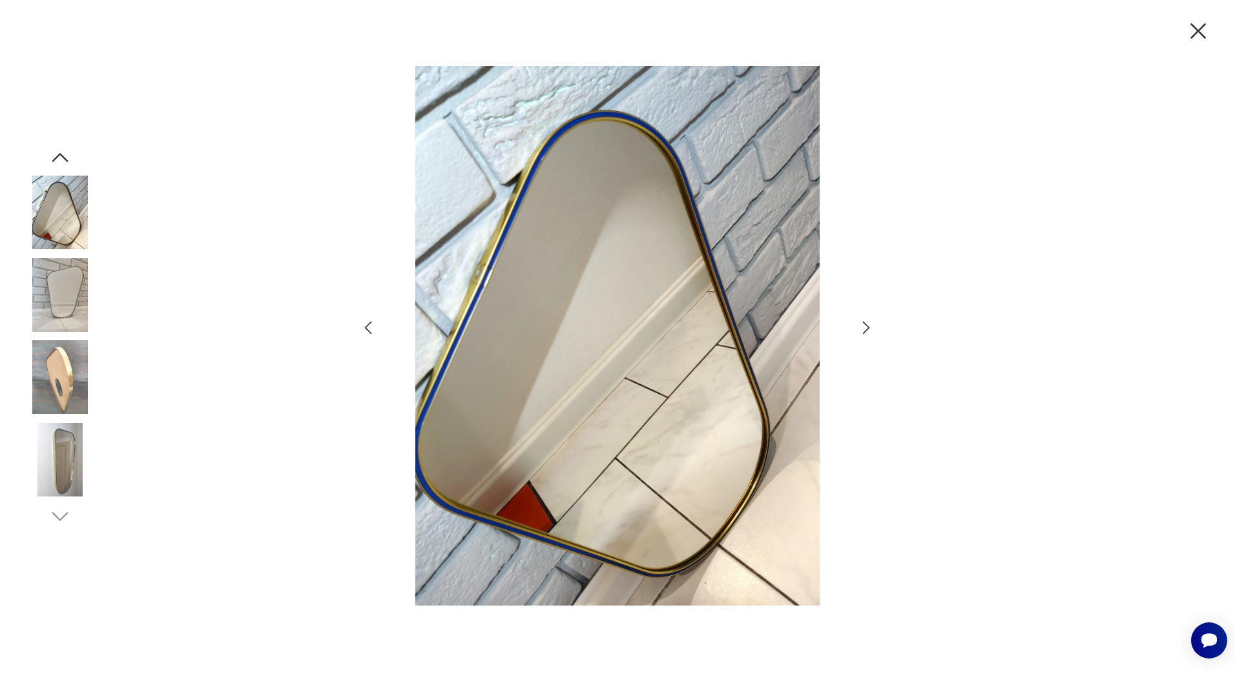
click at [867, 328] on icon "button" at bounding box center [866, 327] width 19 height 19
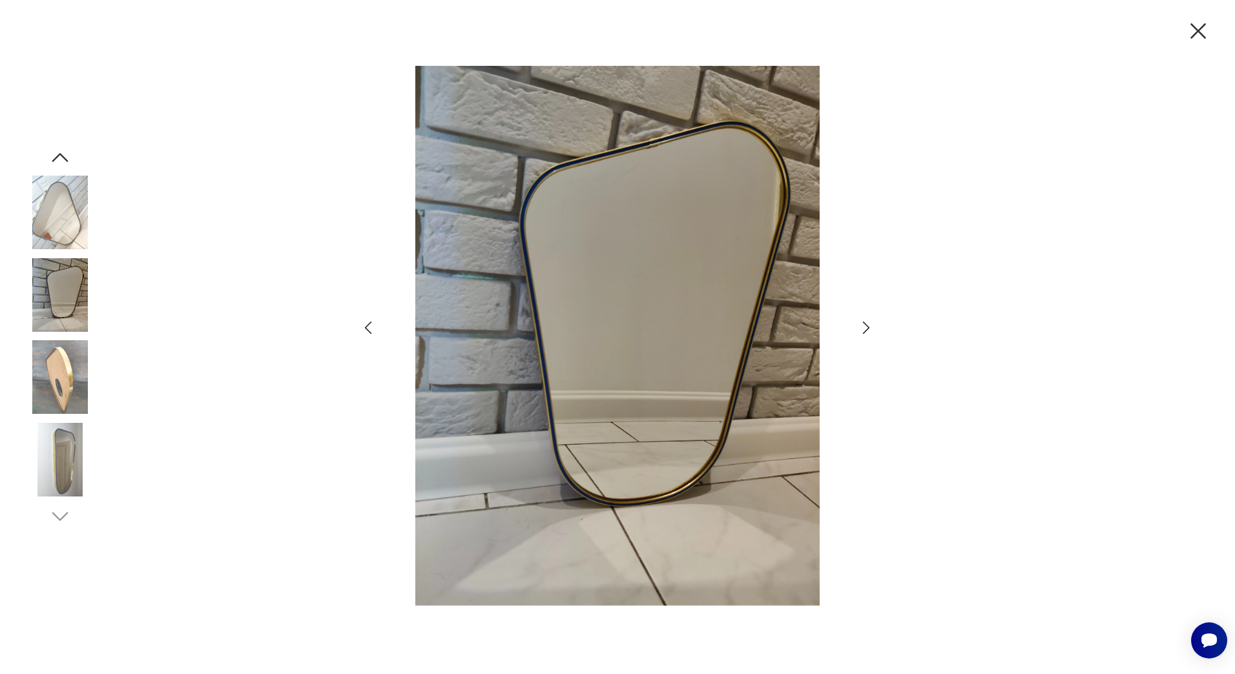
click at [867, 328] on icon "button" at bounding box center [866, 327] width 19 height 19
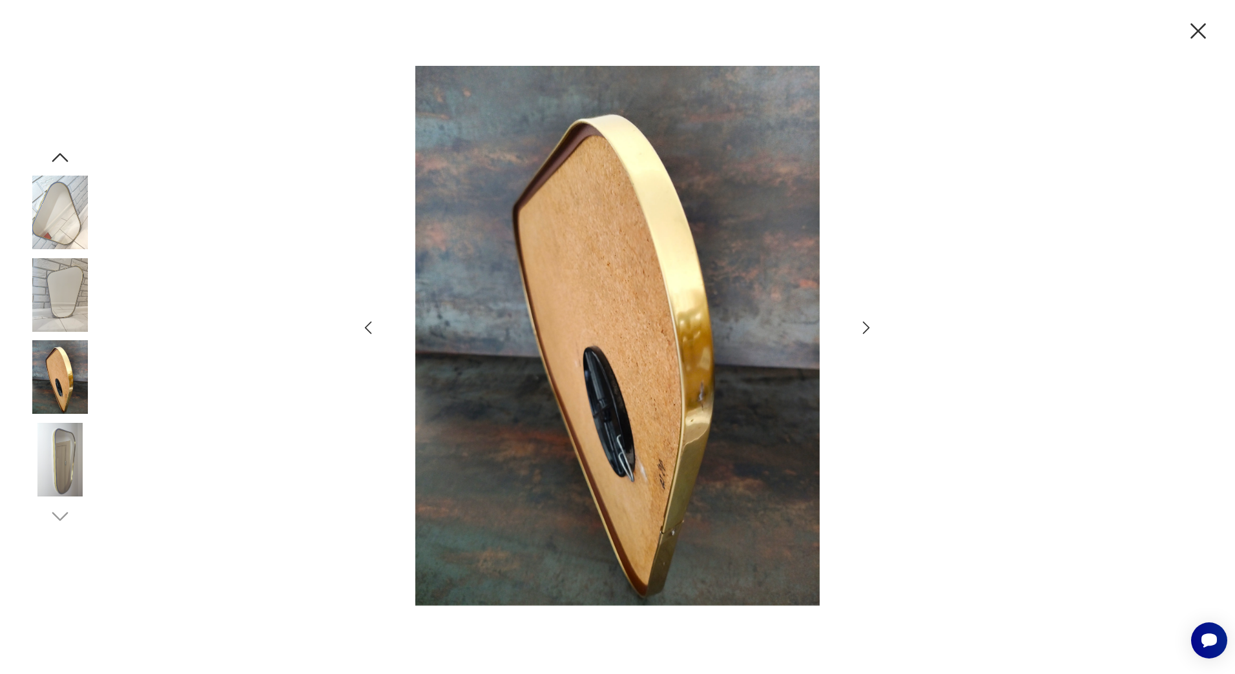
click at [1197, 26] on icon "button" at bounding box center [1197, 30] width 27 height 27
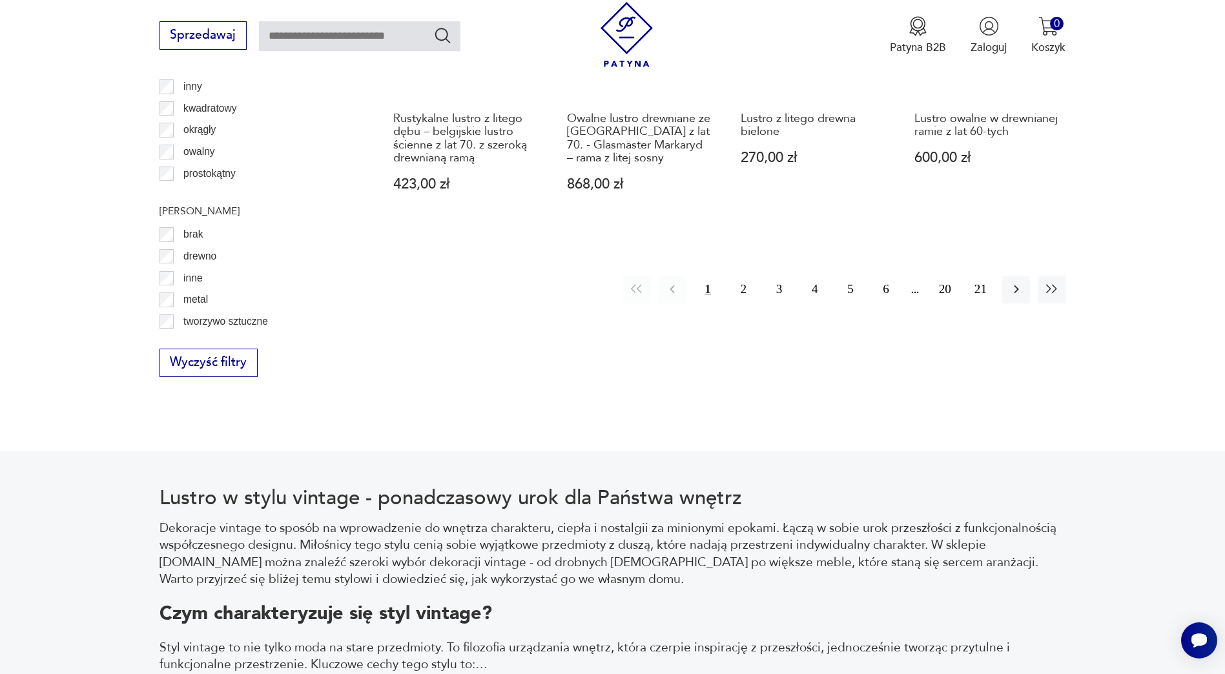
scroll to position [1527, 0]
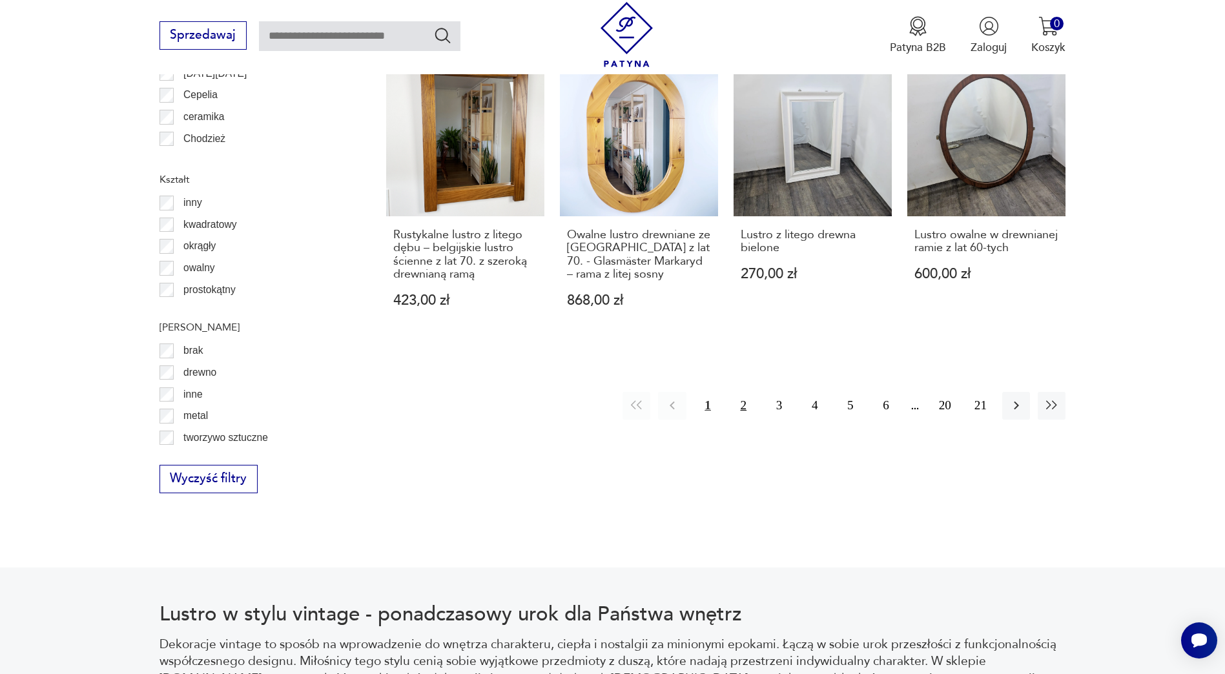
click at [738, 392] on button "2" at bounding box center [744, 406] width 28 height 28
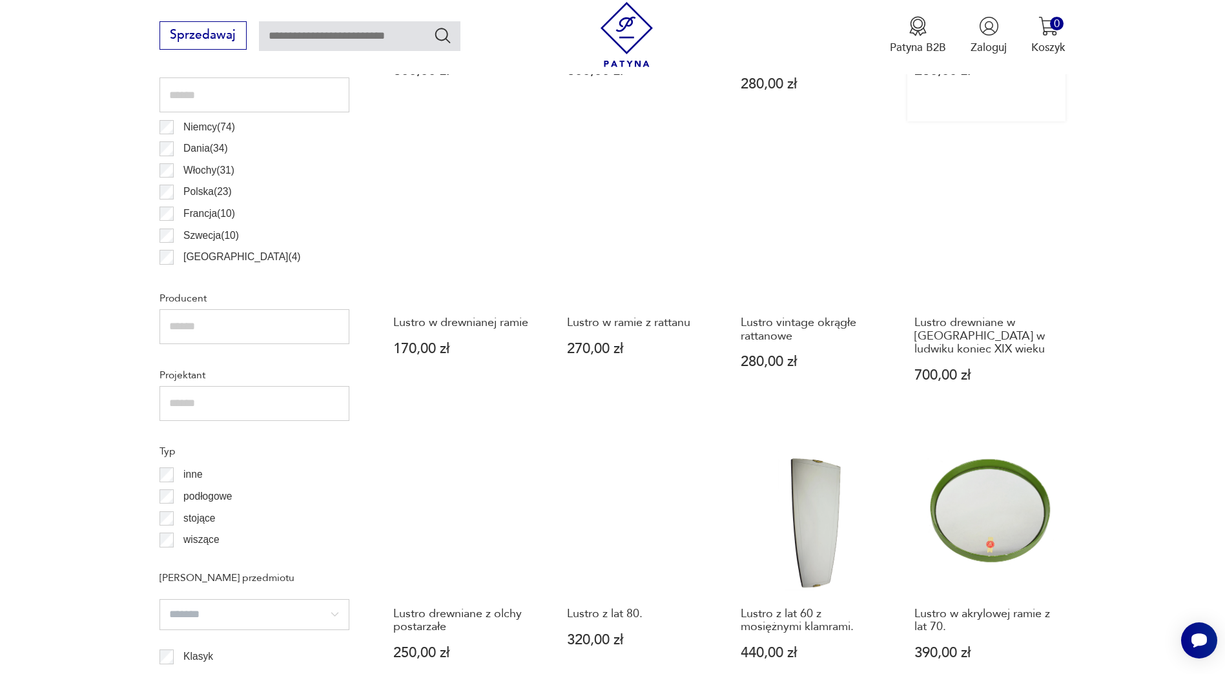
scroll to position [818, 0]
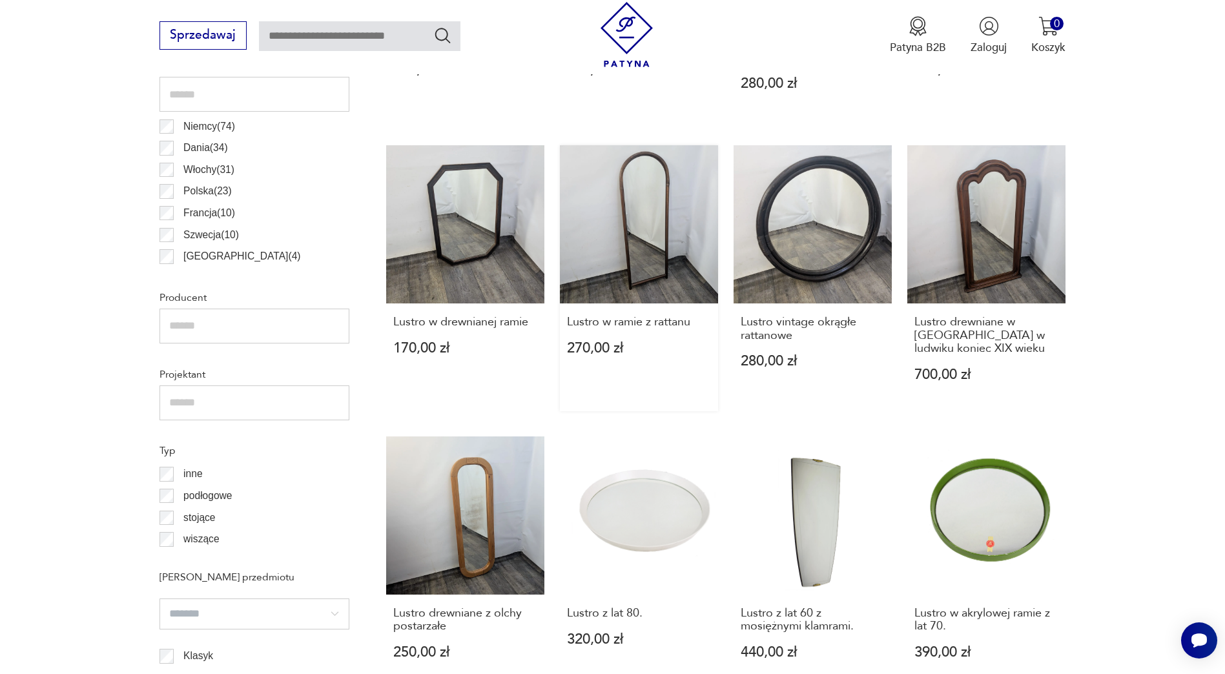
click at [652, 244] on link "Lustro w ramie z rattanu 270,00 zł" at bounding box center [639, 278] width 158 height 266
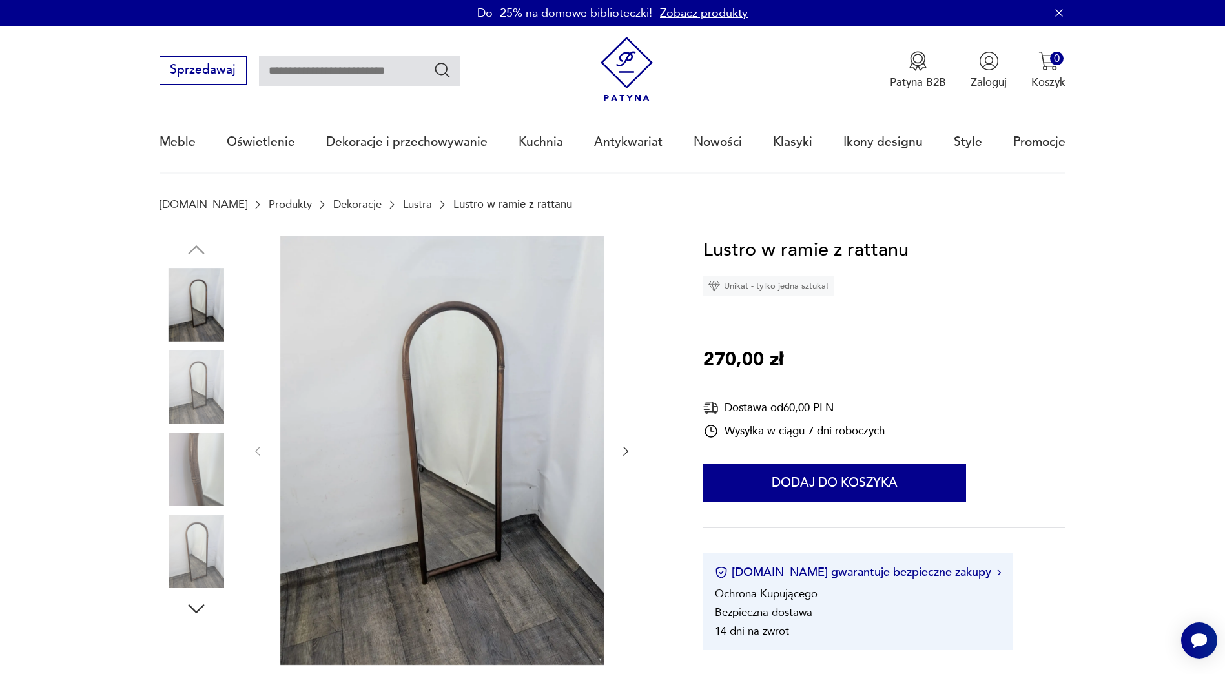
click at [394, 355] on img at bounding box center [442, 450] width 324 height 429
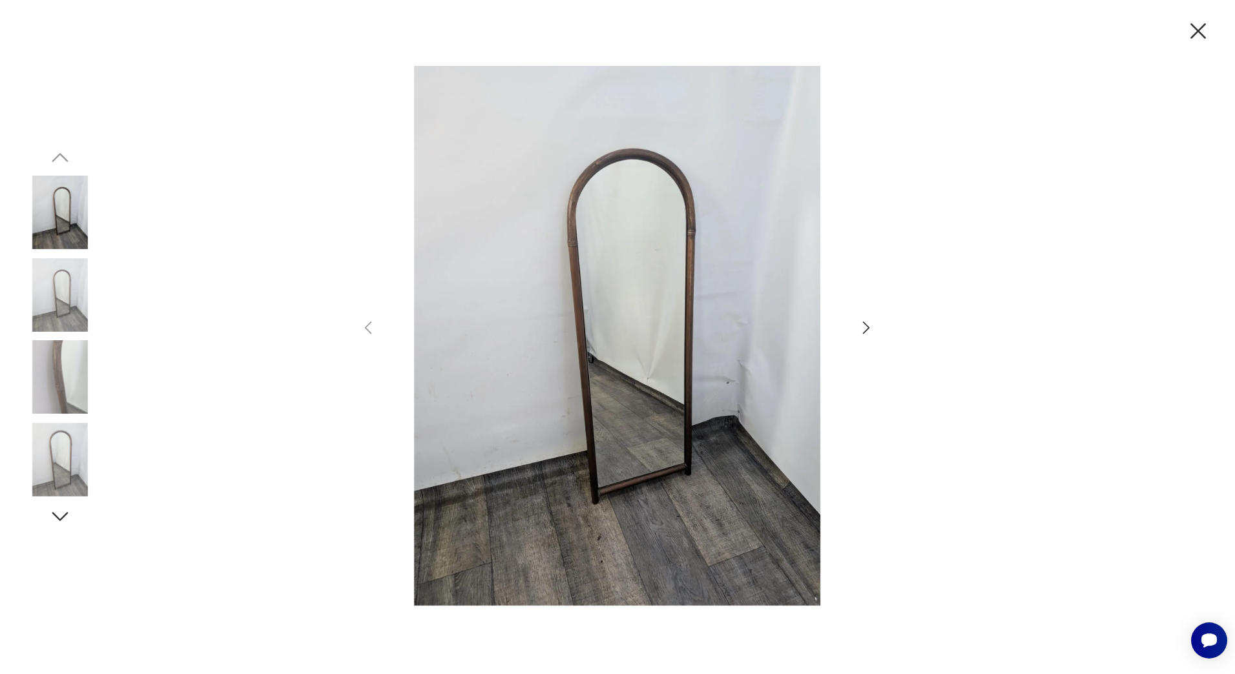
click at [518, 322] on img at bounding box center [617, 335] width 448 height 539
click at [588, 300] on img at bounding box center [617, 335] width 448 height 539
click at [865, 327] on icon "button" at bounding box center [866, 327] width 19 height 19
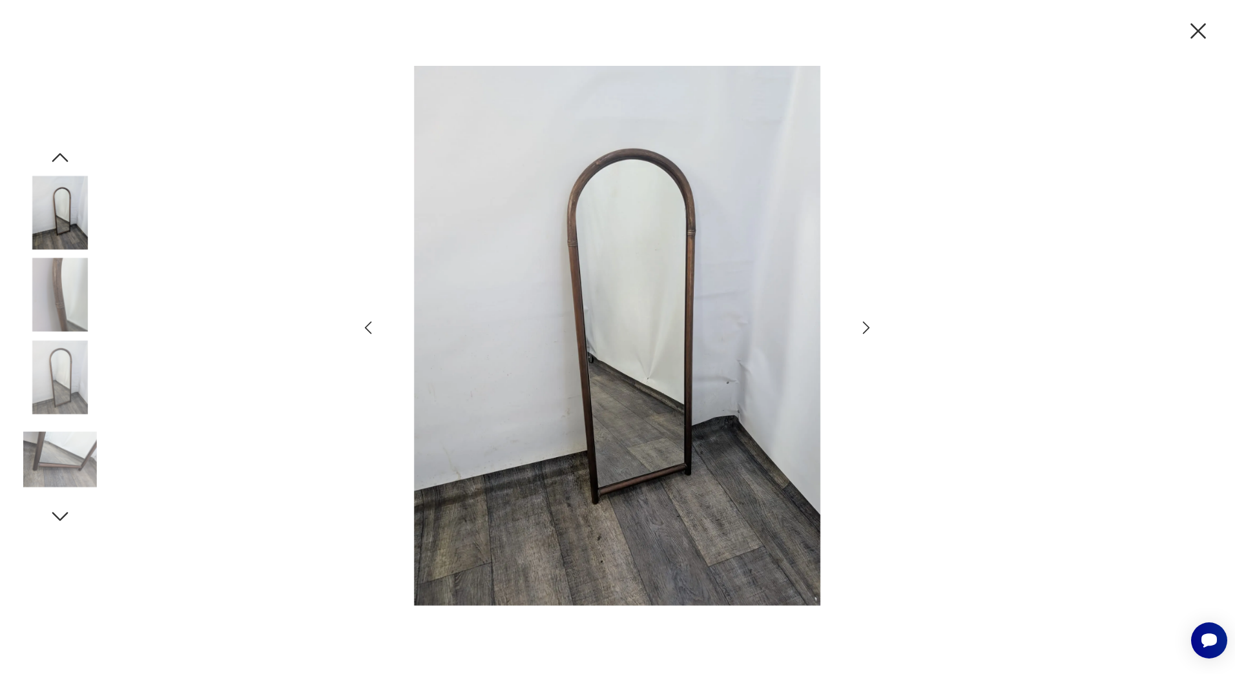
click at [865, 326] on icon "button" at bounding box center [866, 327] width 19 height 19
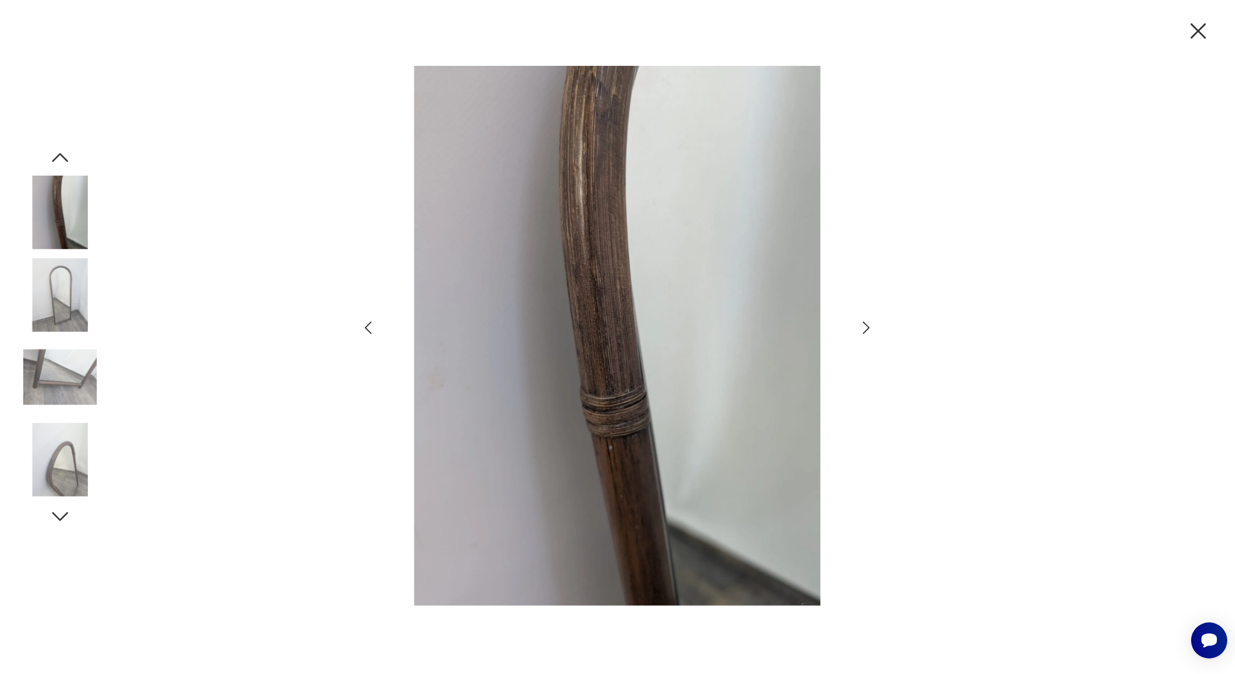
click at [865, 326] on icon "button" at bounding box center [866, 327] width 19 height 19
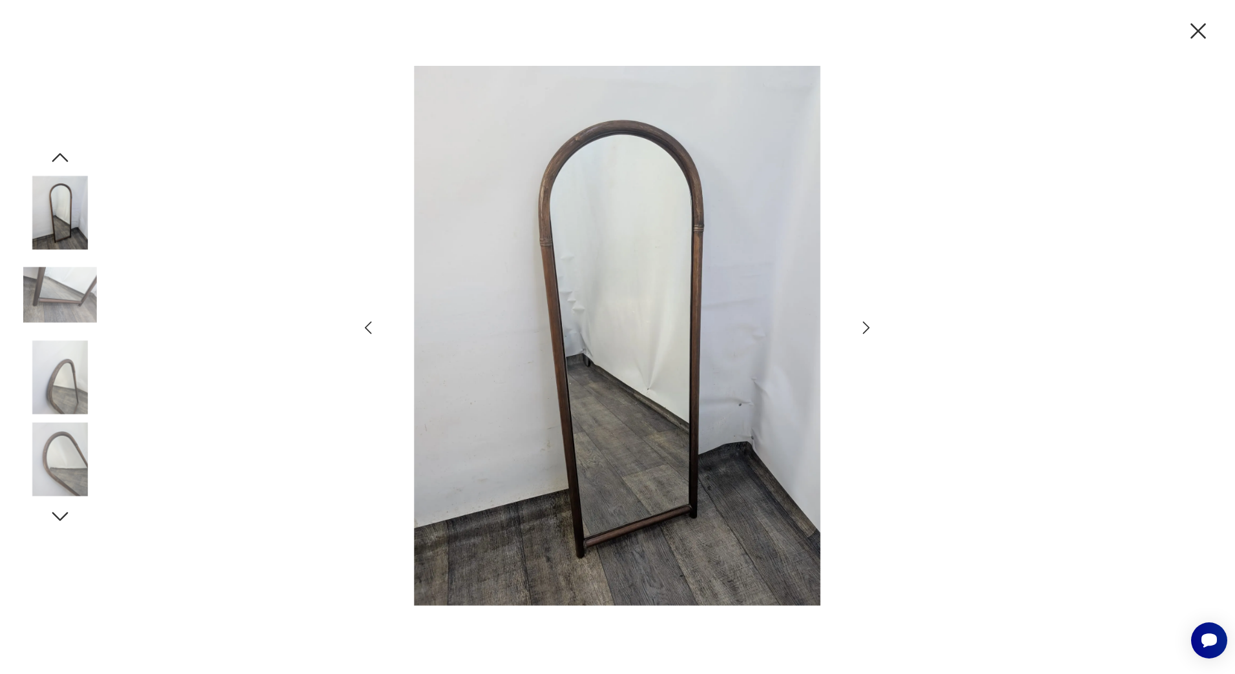
click at [865, 326] on icon "button" at bounding box center [866, 327] width 19 height 19
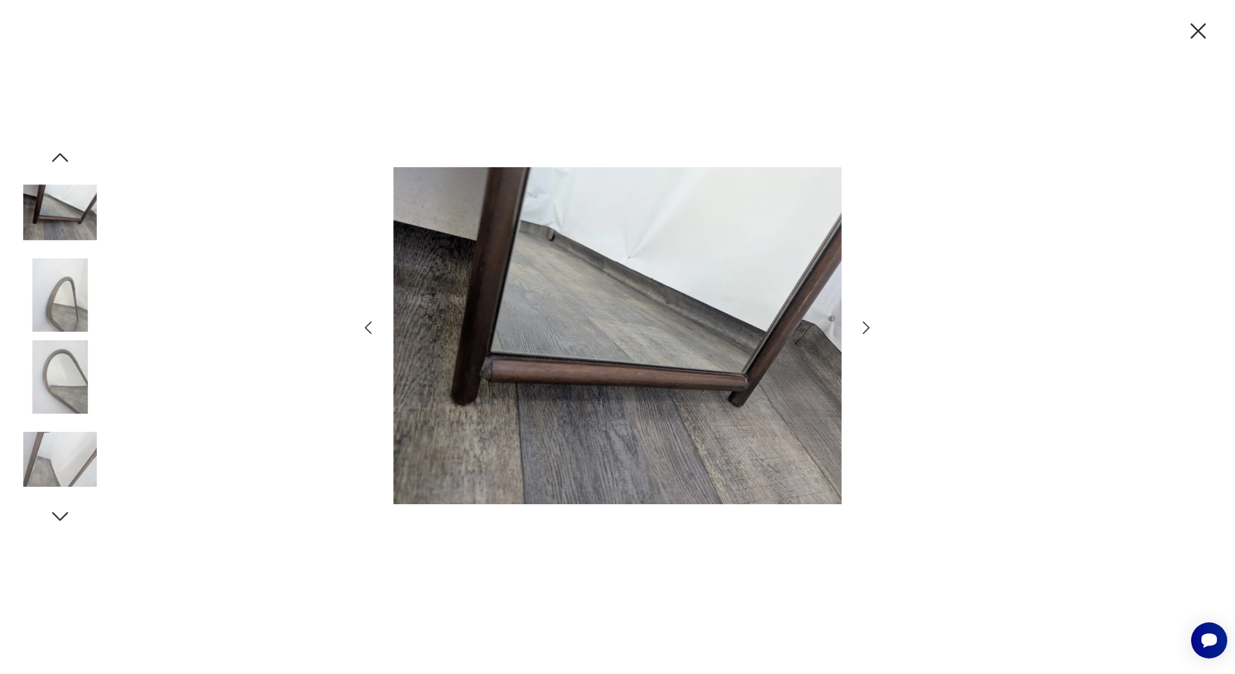
click at [865, 326] on icon "button" at bounding box center [866, 327] width 19 height 19
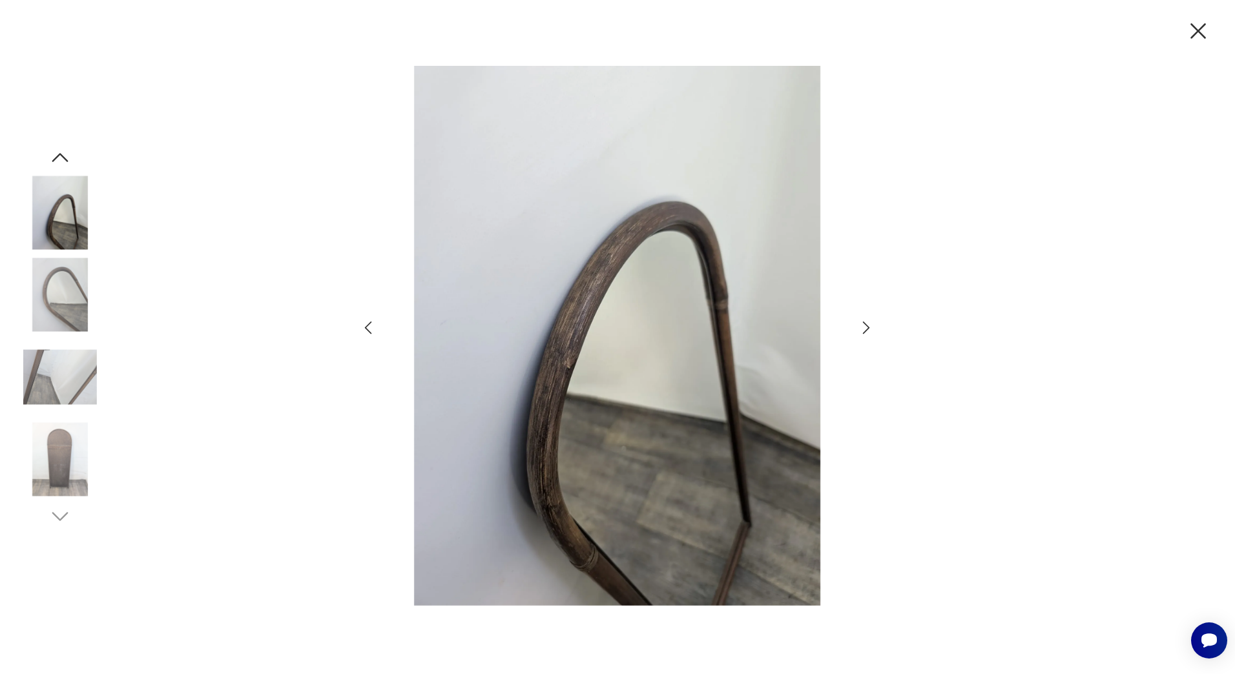
click at [1192, 32] on icon "button" at bounding box center [1197, 30] width 27 height 27
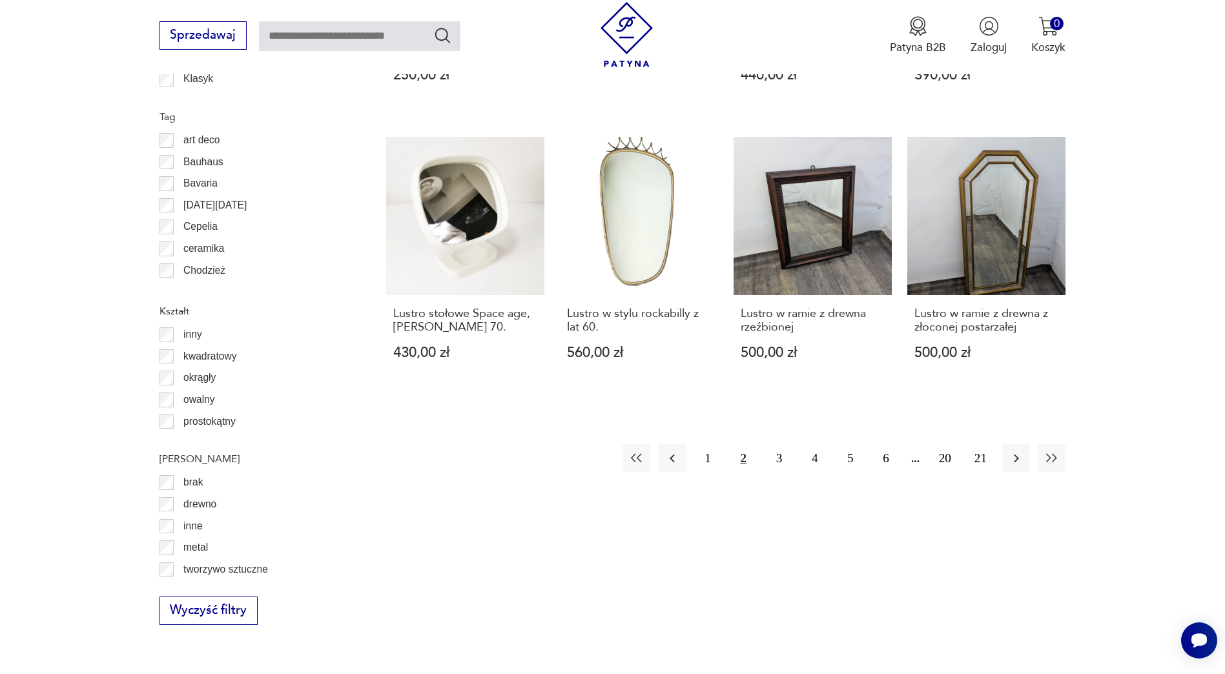
scroll to position [1399, 0]
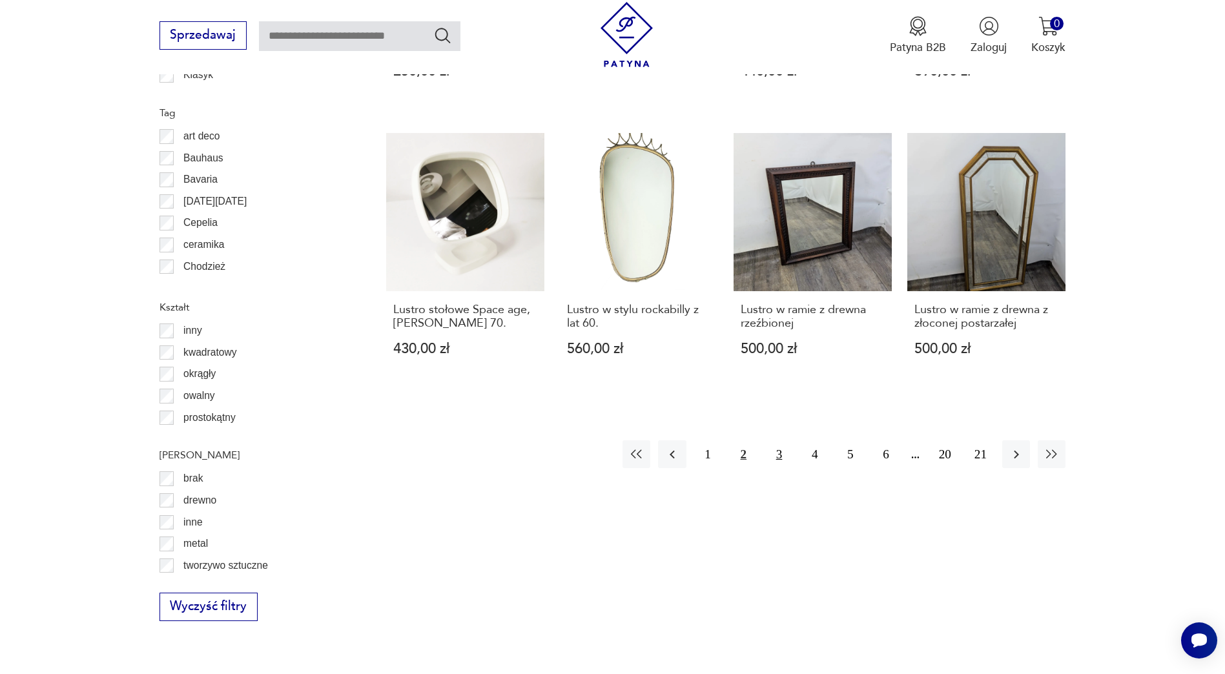
click at [776, 441] on button "3" at bounding box center [779, 454] width 28 height 28
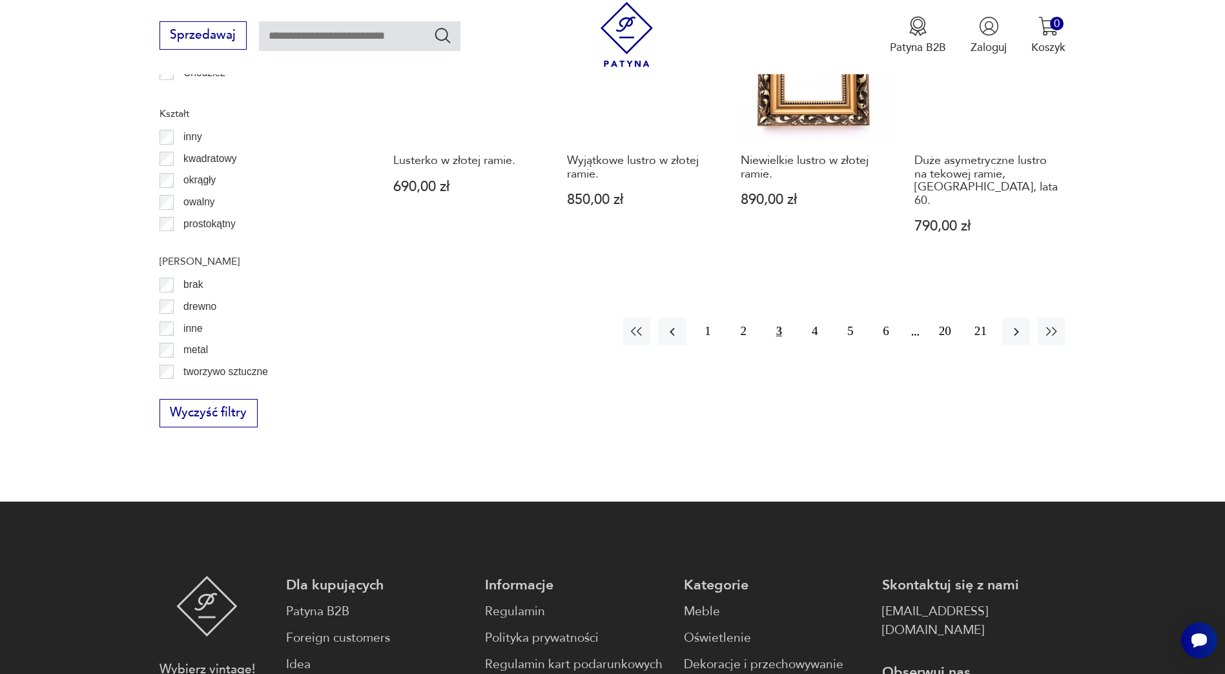
scroll to position [1399, 0]
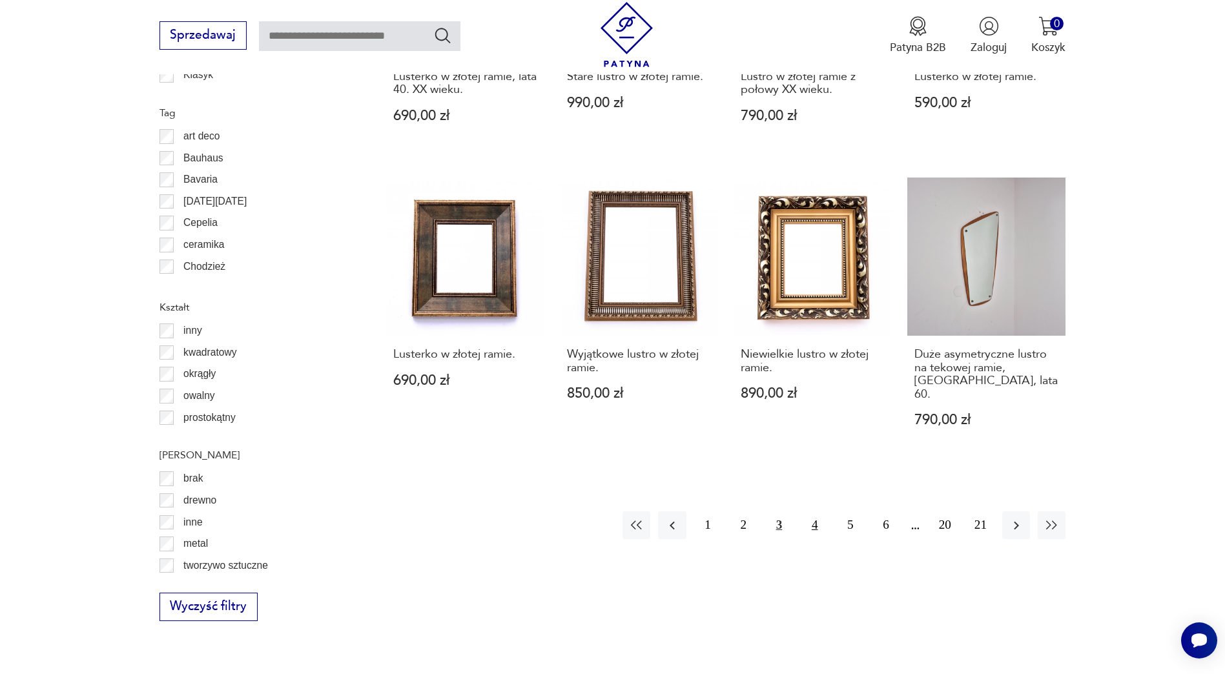
click at [818, 511] on button "4" at bounding box center [815, 525] width 28 height 28
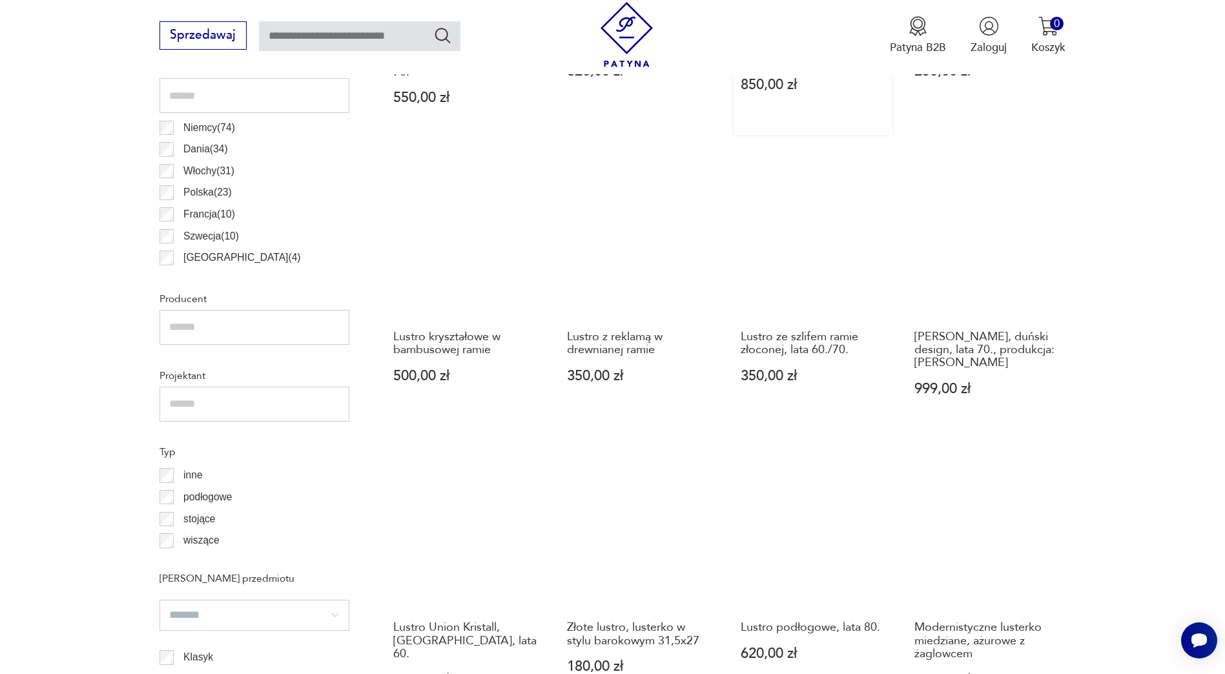
scroll to position [818, 0]
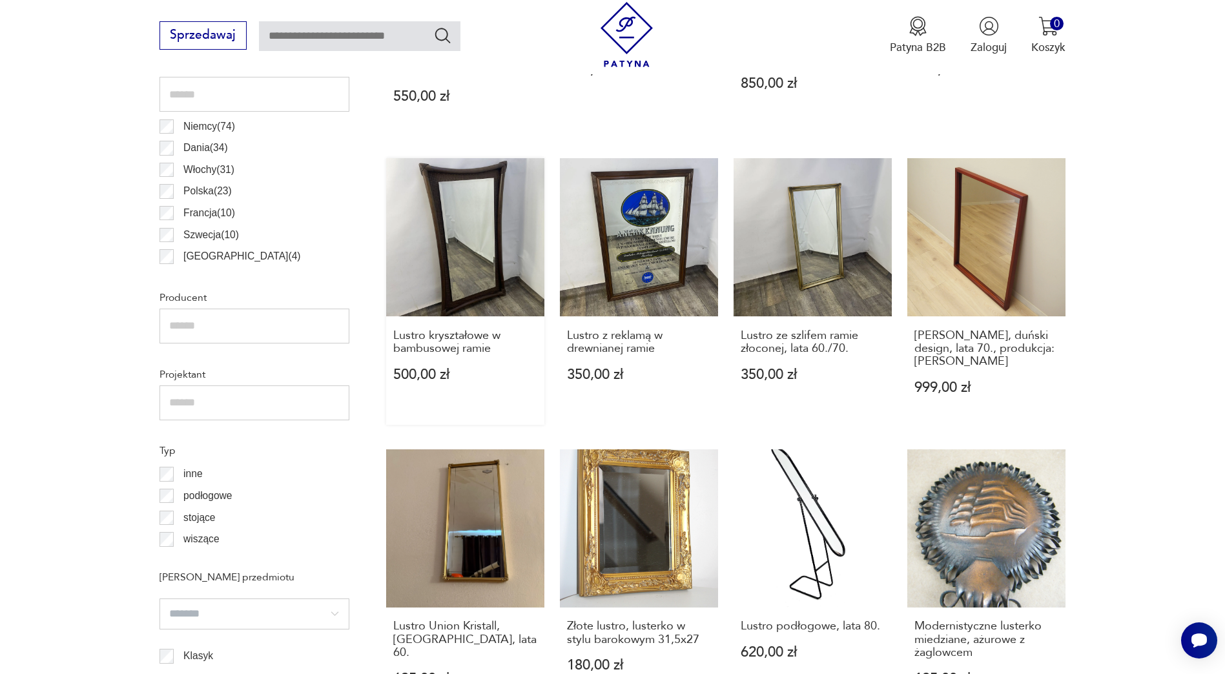
click at [475, 224] on link "Lustro kryształowe w bambusowej ramie 500,00 zł" at bounding box center [465, 291] width 158 height 266
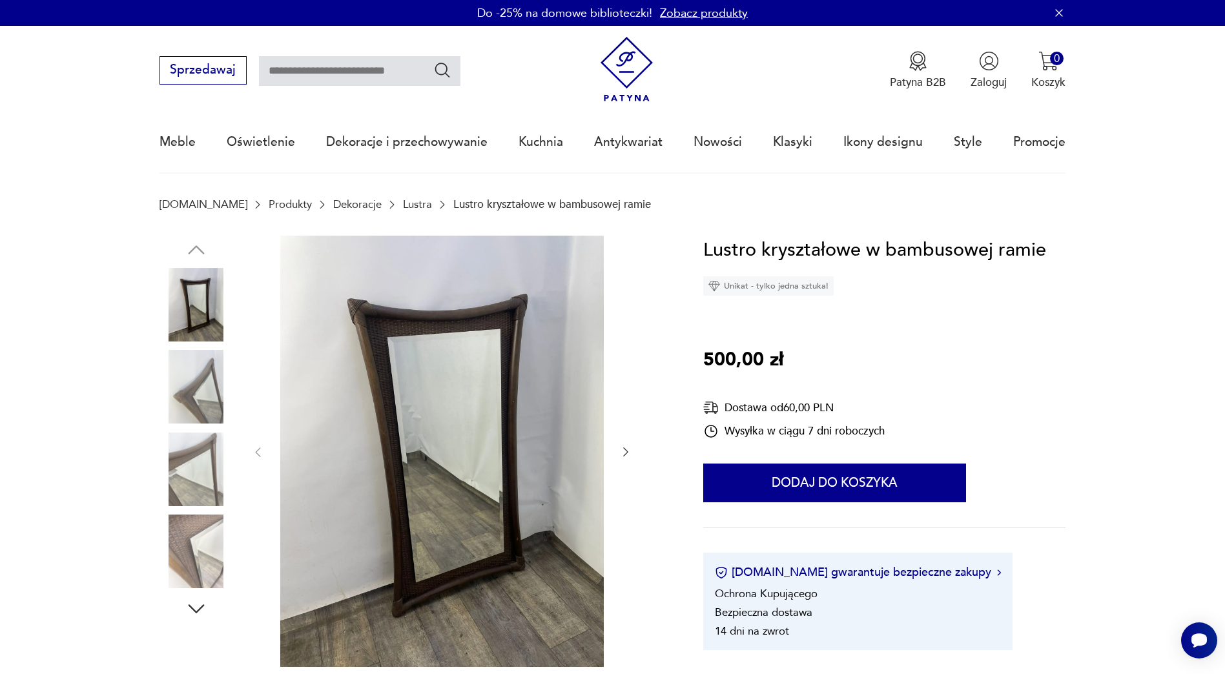
click at [492, 390] on img at bounding box center [442, 451] width 324 height 431
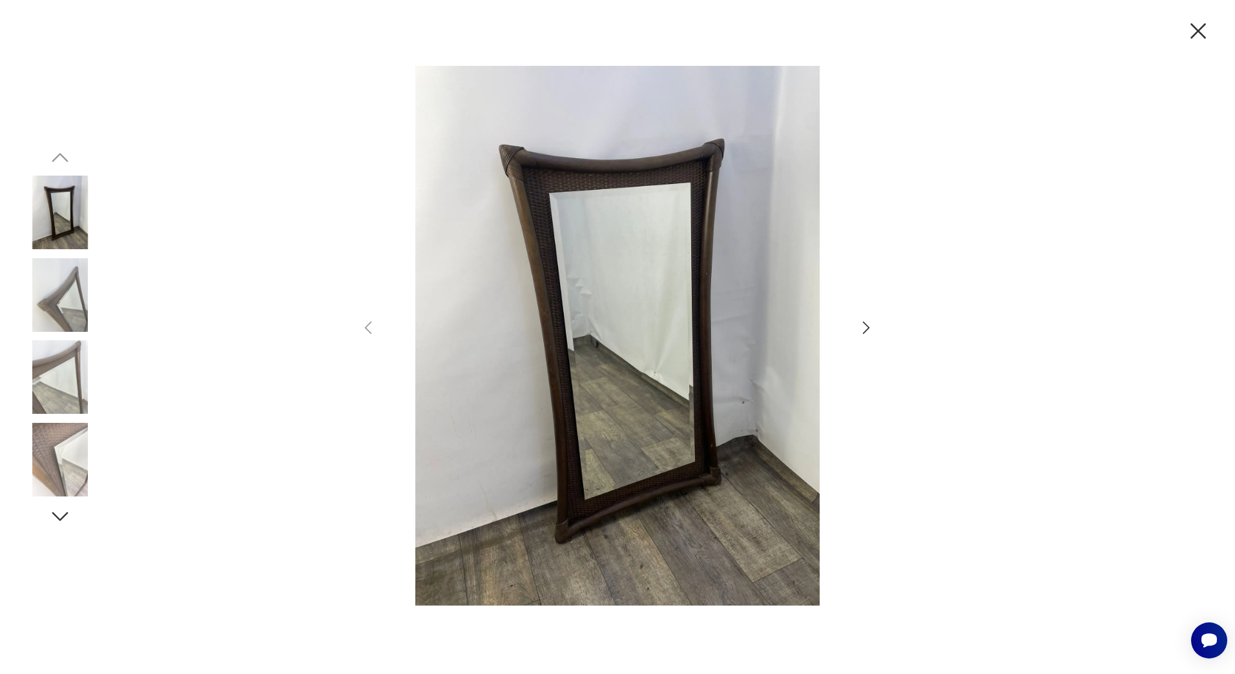
click at [867, 324] on icon "button" at bounding box center [866, 327] width 19 height 19
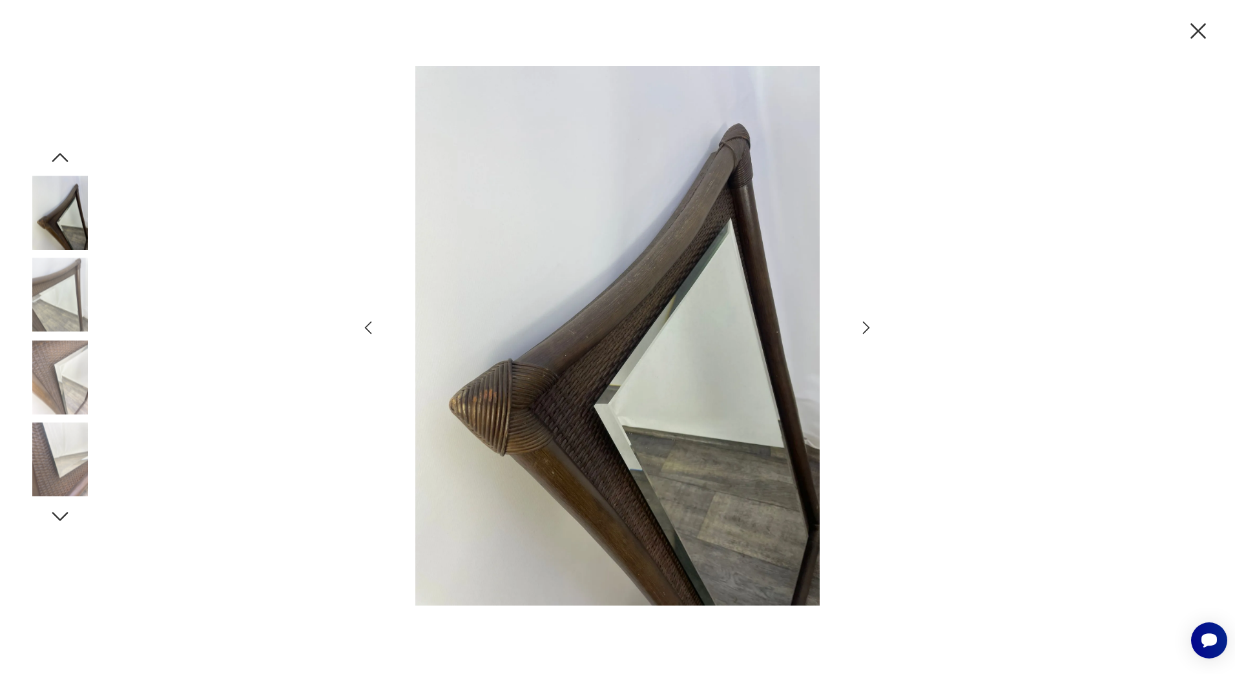
click at [867, 325] on icon "button" at bounding box center [866, 327] width 19 height 19
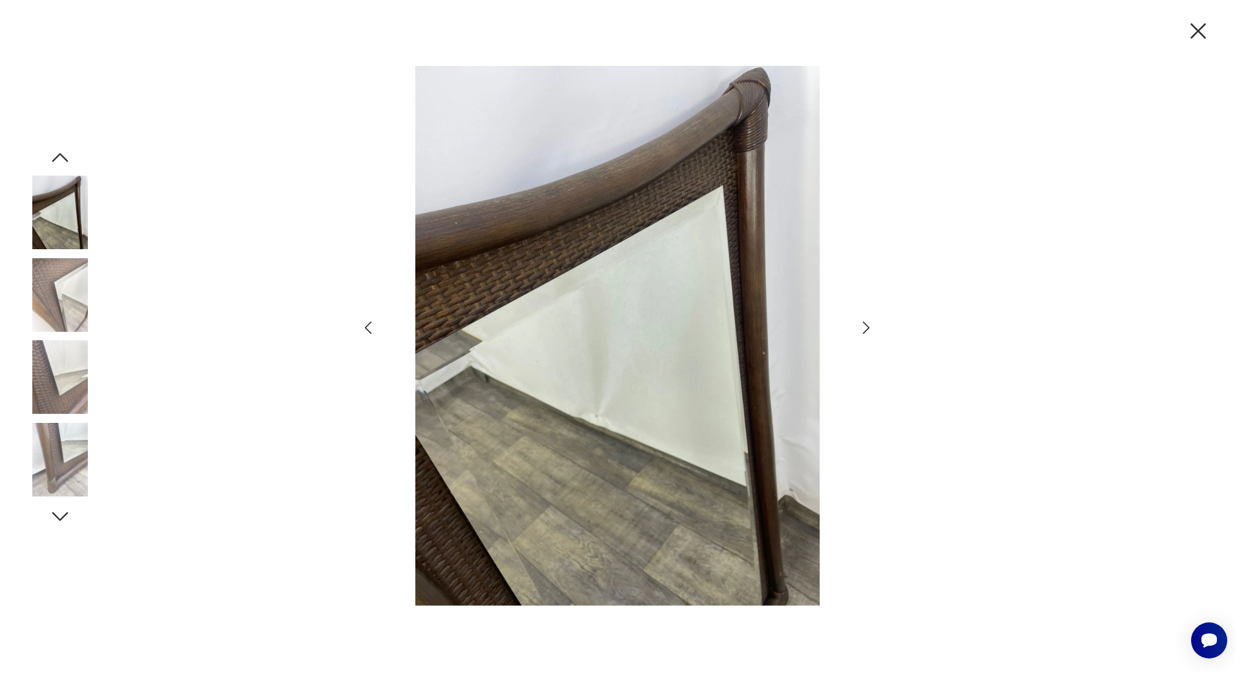
click at [867, 325] on icon "button" at bounding box center [866, 327] width 19 height 19
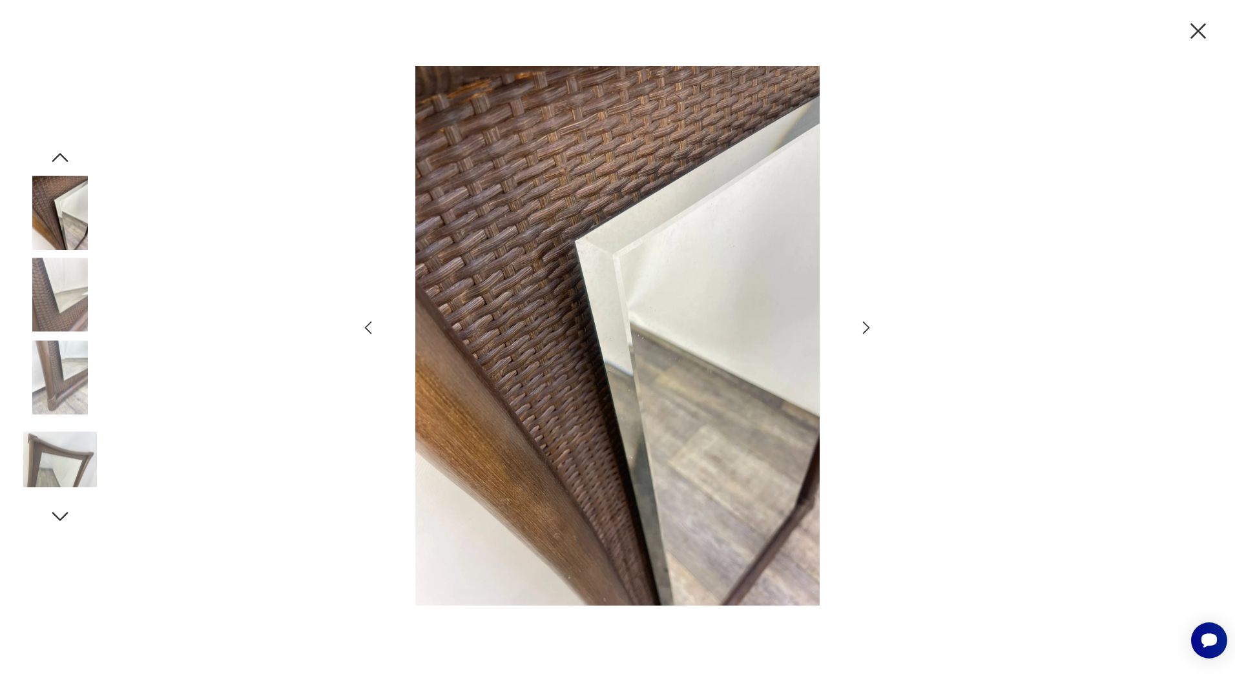
click at [1203, 35] on icon "button" at bounding box center [1197, 30] width 27 height 27
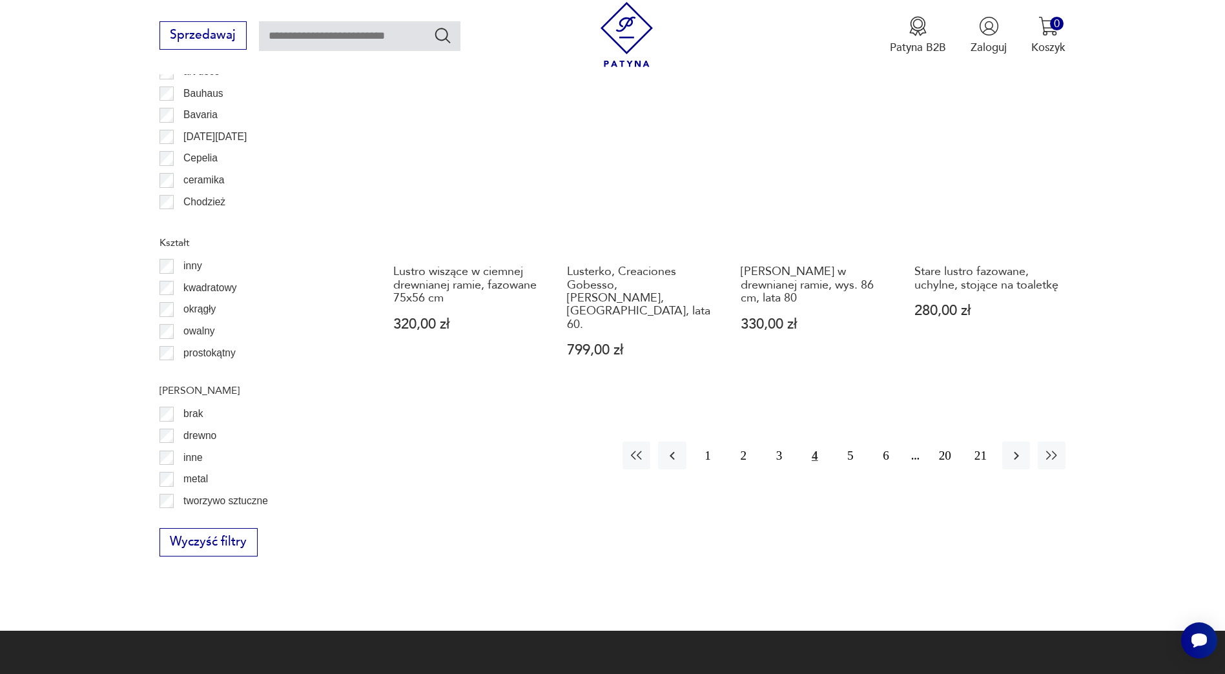
scroll to position [1399, 0]
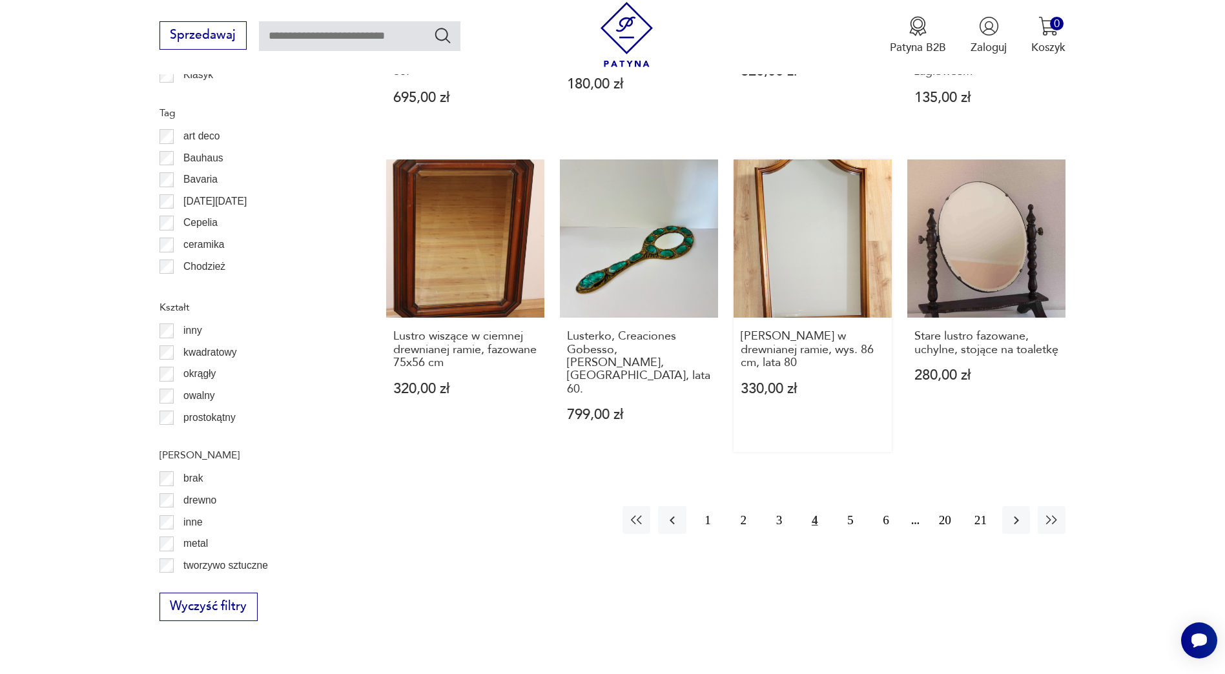
click at [859, 278] on link "[PERSON_NAME] w drewnianej ramie, wys. 86 cm, lata 80 330,00 zł" at bounding box center [813, 306] width 158 height 293
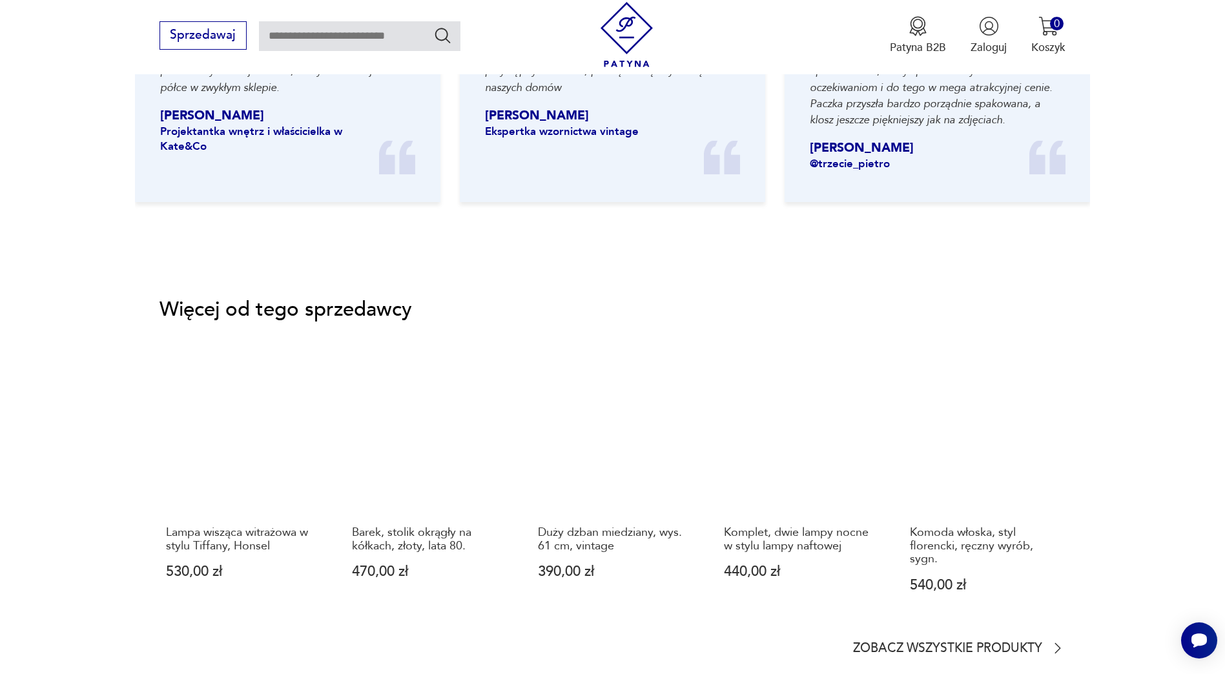
scroll to position [1808, 0]
